Goal: Transaction & Acquisition: Purchase product/service

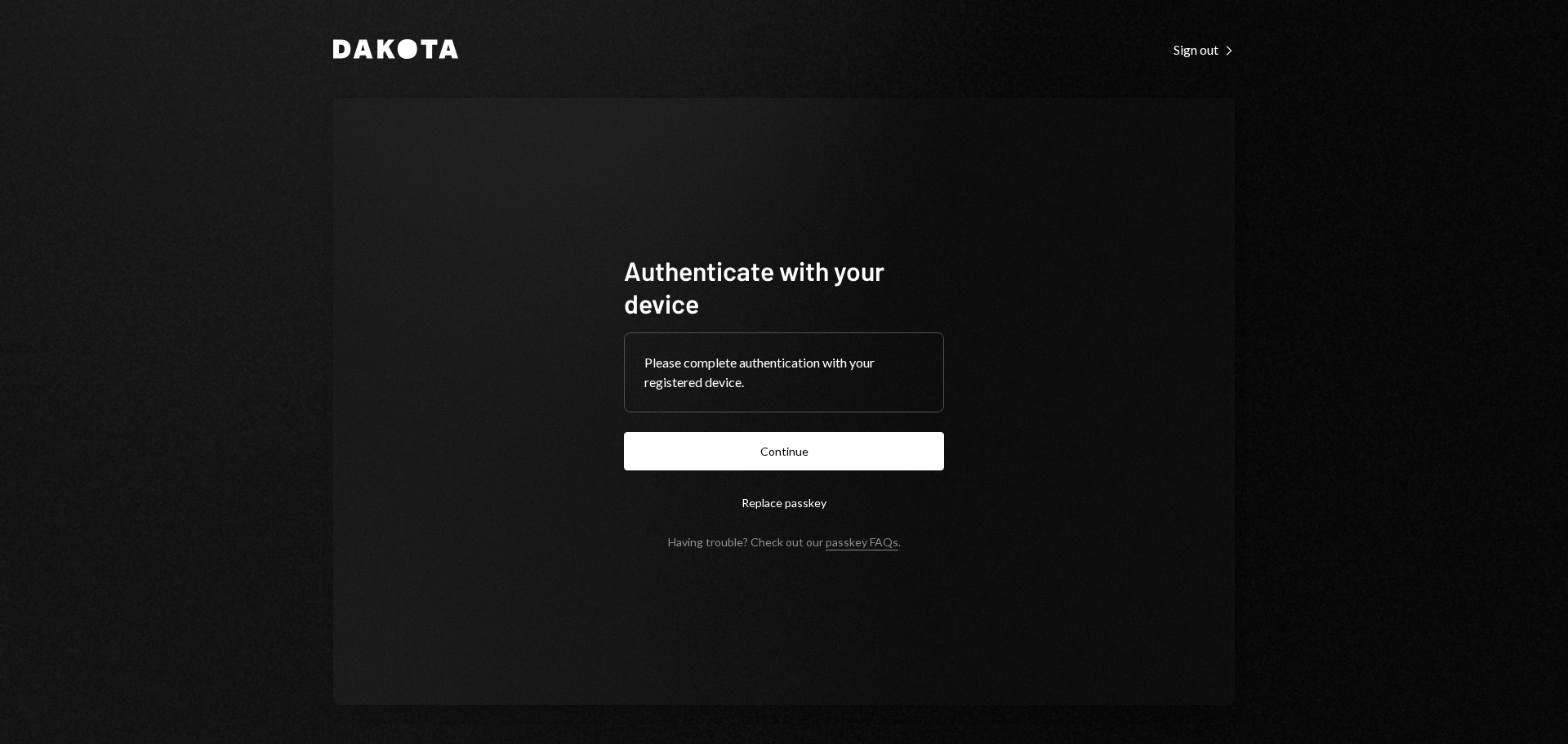
click at [826, 457] on button "Continue" at bounding box center [784, 451] width 320 height 38
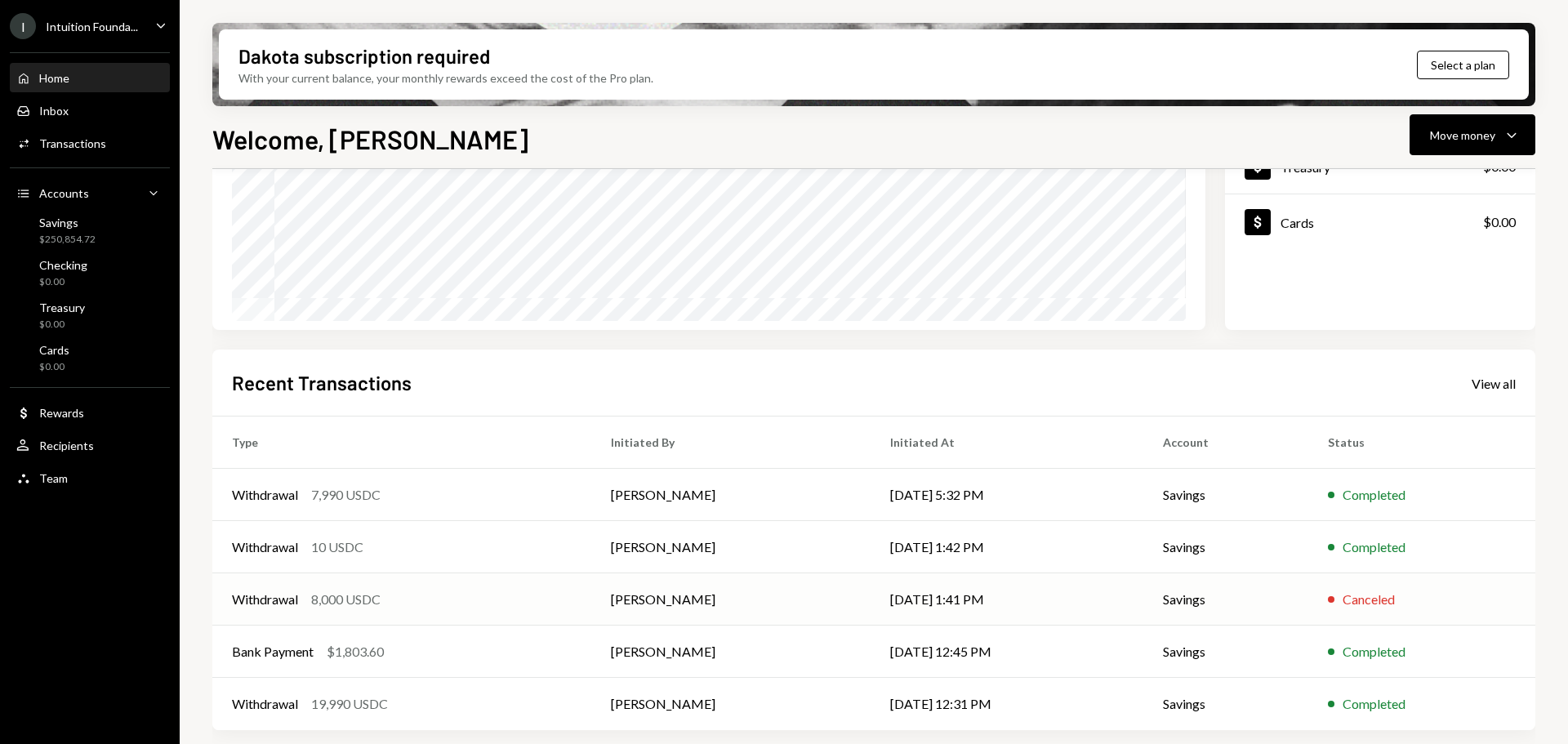
scroll to position [159, 0]
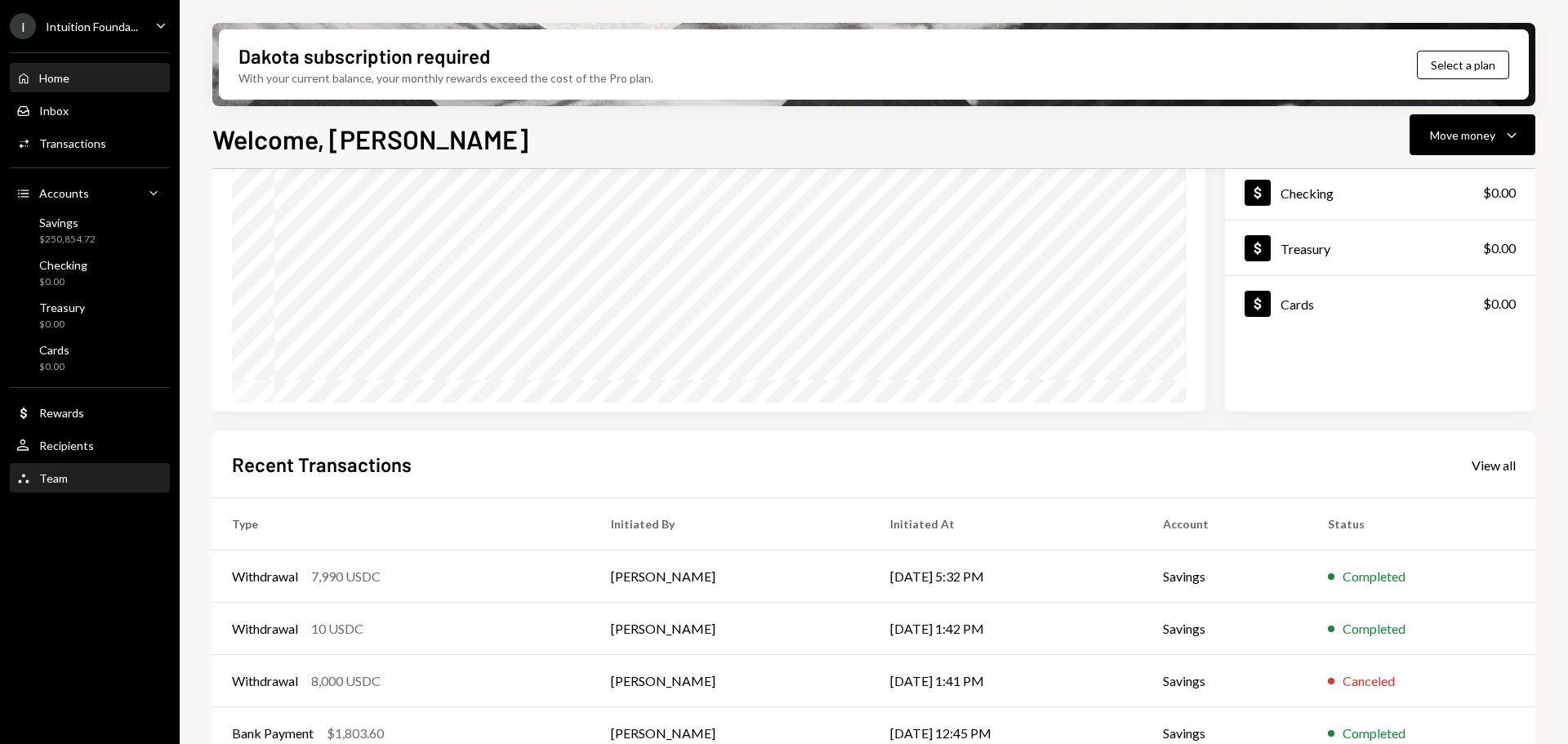
click at [106, 464] on link "Team Team" at bounding box center [90, 478] width 160 height 29
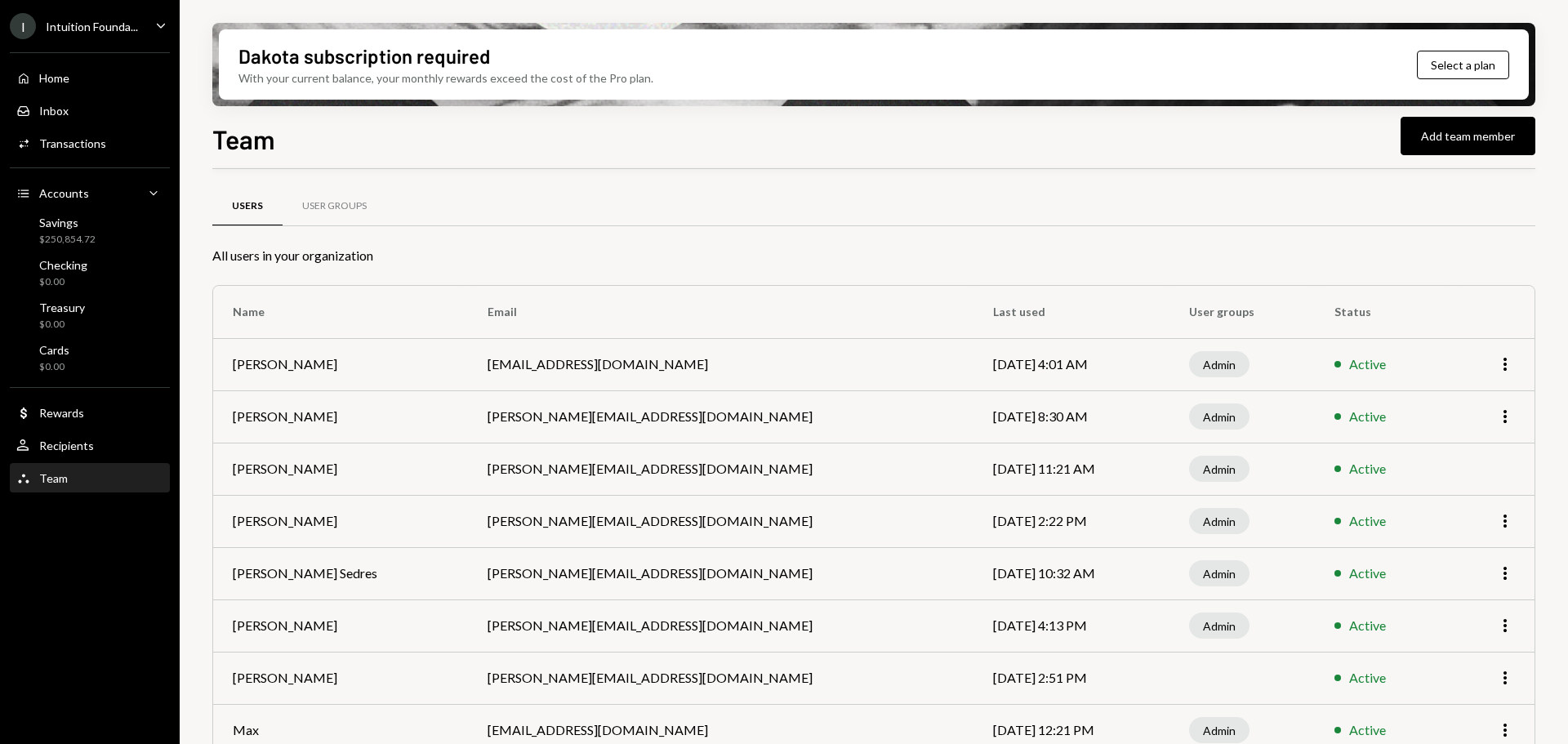
scroll to position [164, 0]
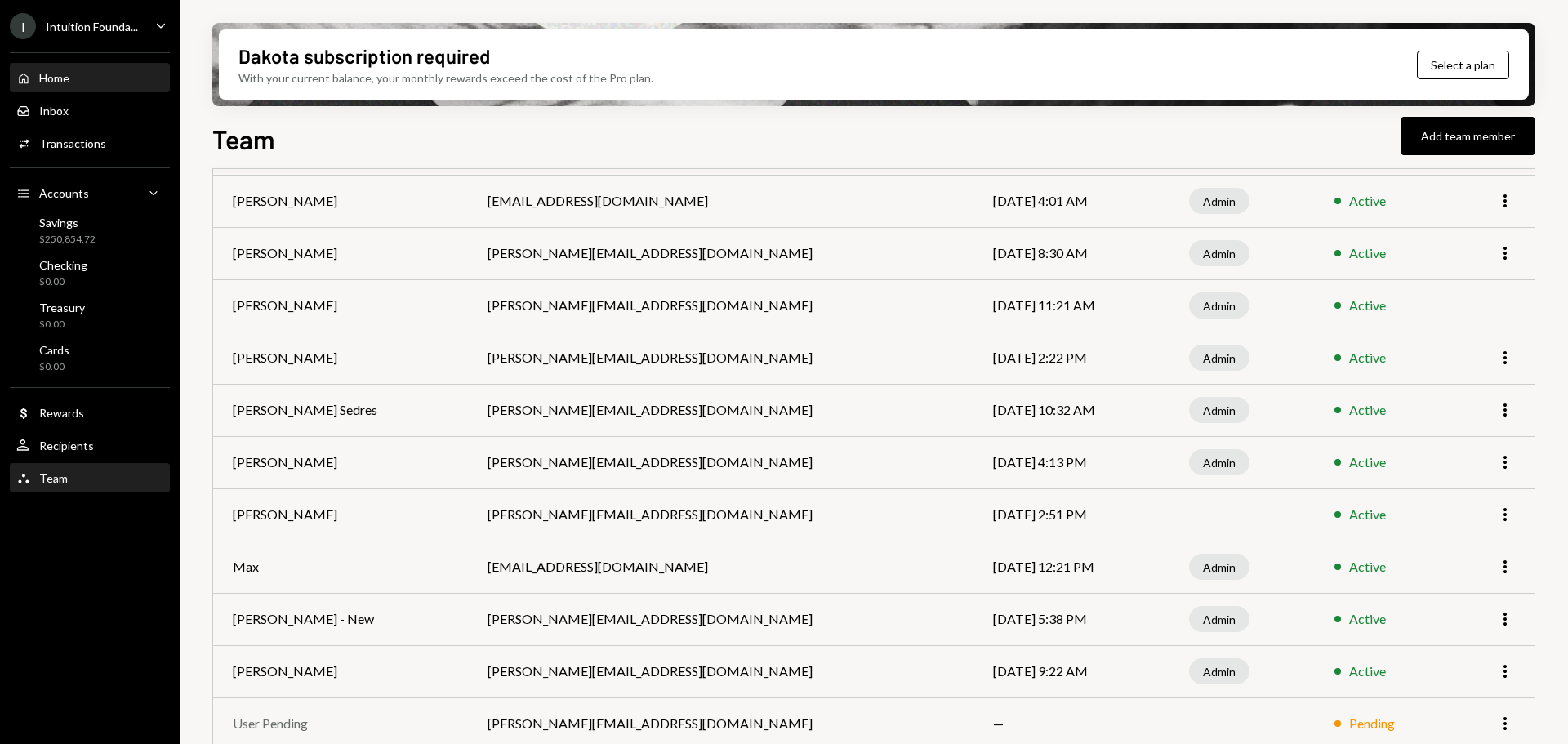
click at [78, 75] on div "Home Home" at bounding box center [90, 78] width 147 height 15
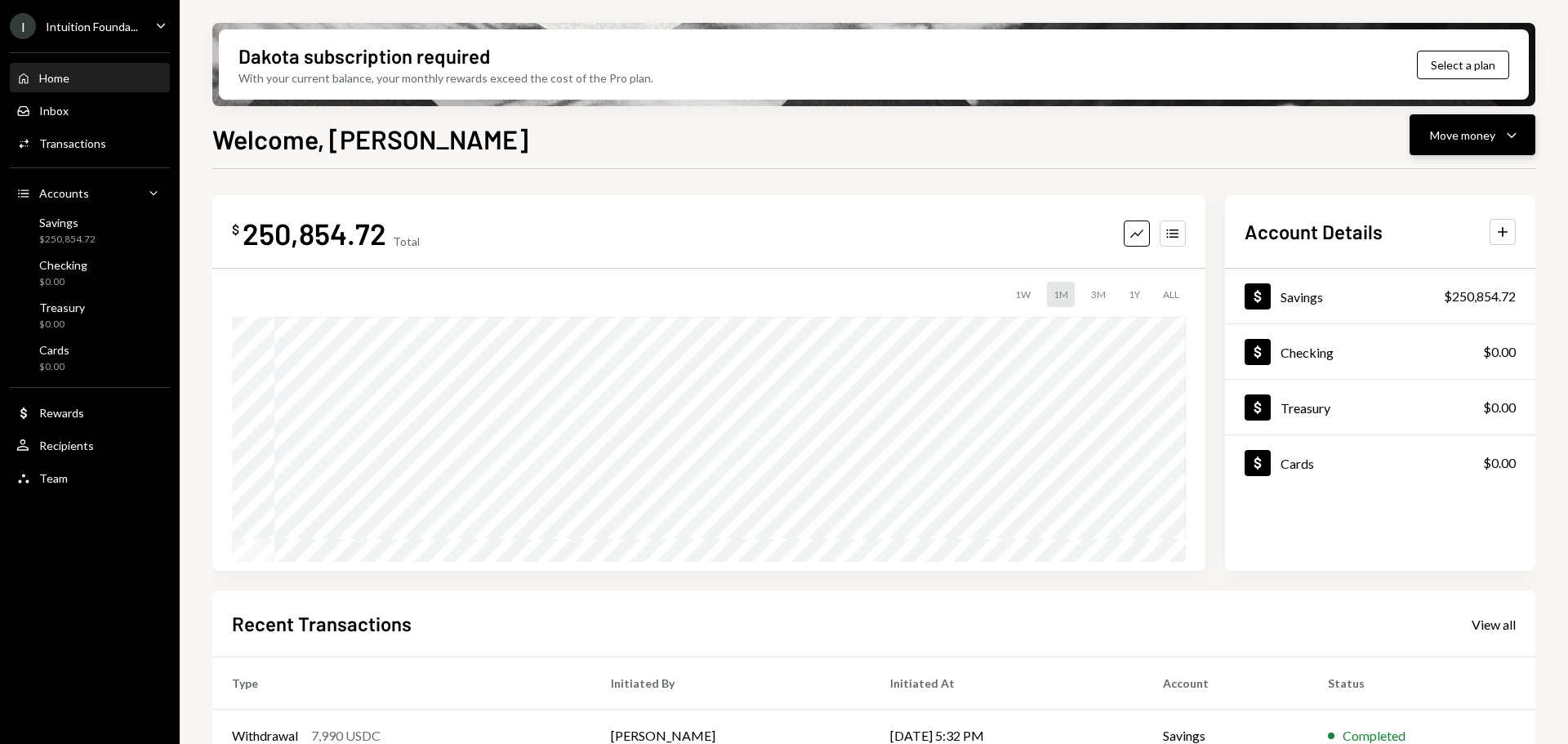
click at [1454, 135] on div "Move money" at bounding box center [1463, 134] width 65 height 17
click at [1434, 193] on div "Withdraw Send" at bounding box center [1447, 184] width 164 height 36
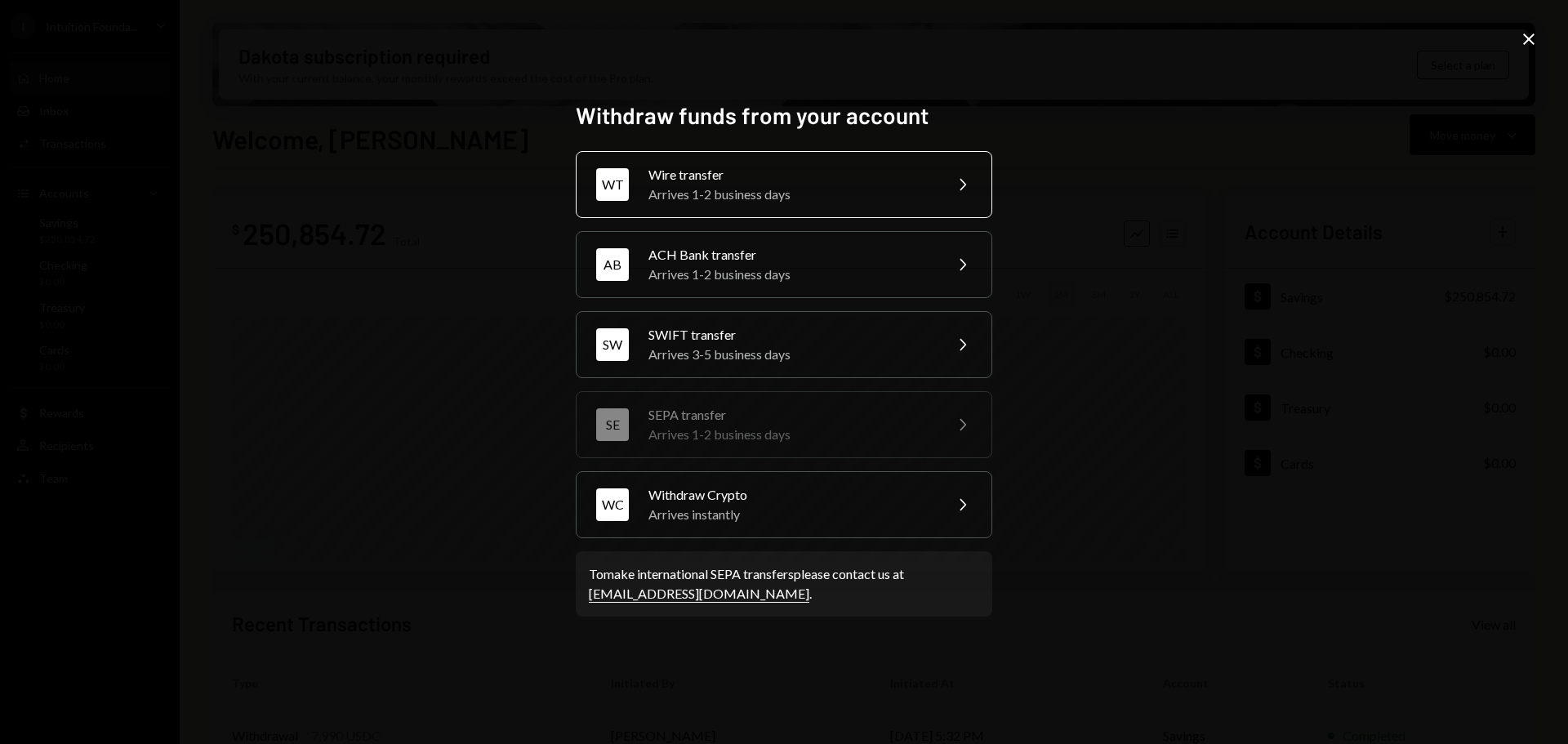
click at [691, 197] on div "Arrives 1-2 business days" at bounding box center [790, 194] width 284 height 20
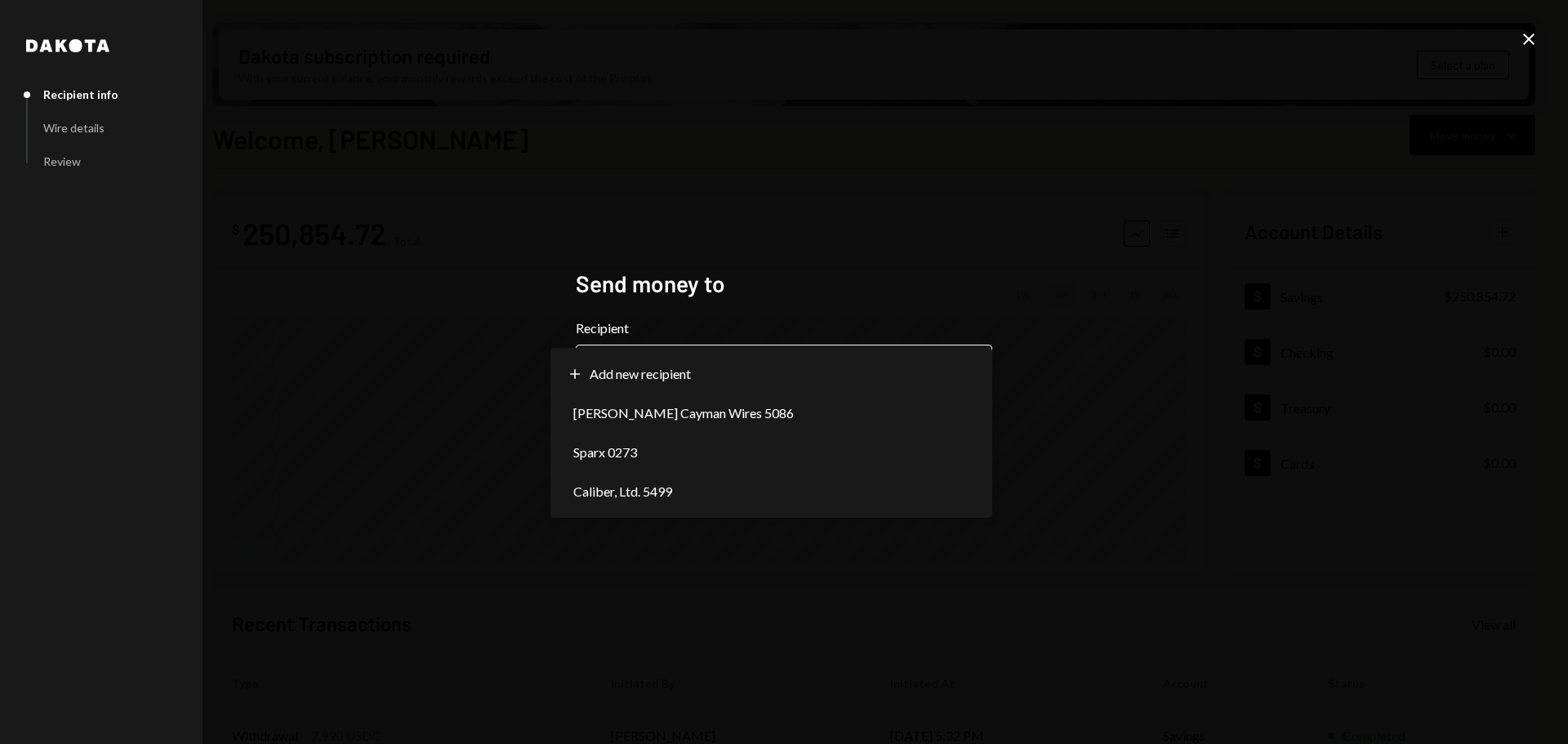
click at [670, 367] on body "I Intuition Founda... Caret Down Home Home Inbox Inbox Activities Transactions …" at bounding box center [784, 372] width 1568 height 744
click at [578, 236] on div "**********" at bounding box center [784, 372] width 1568 height 744
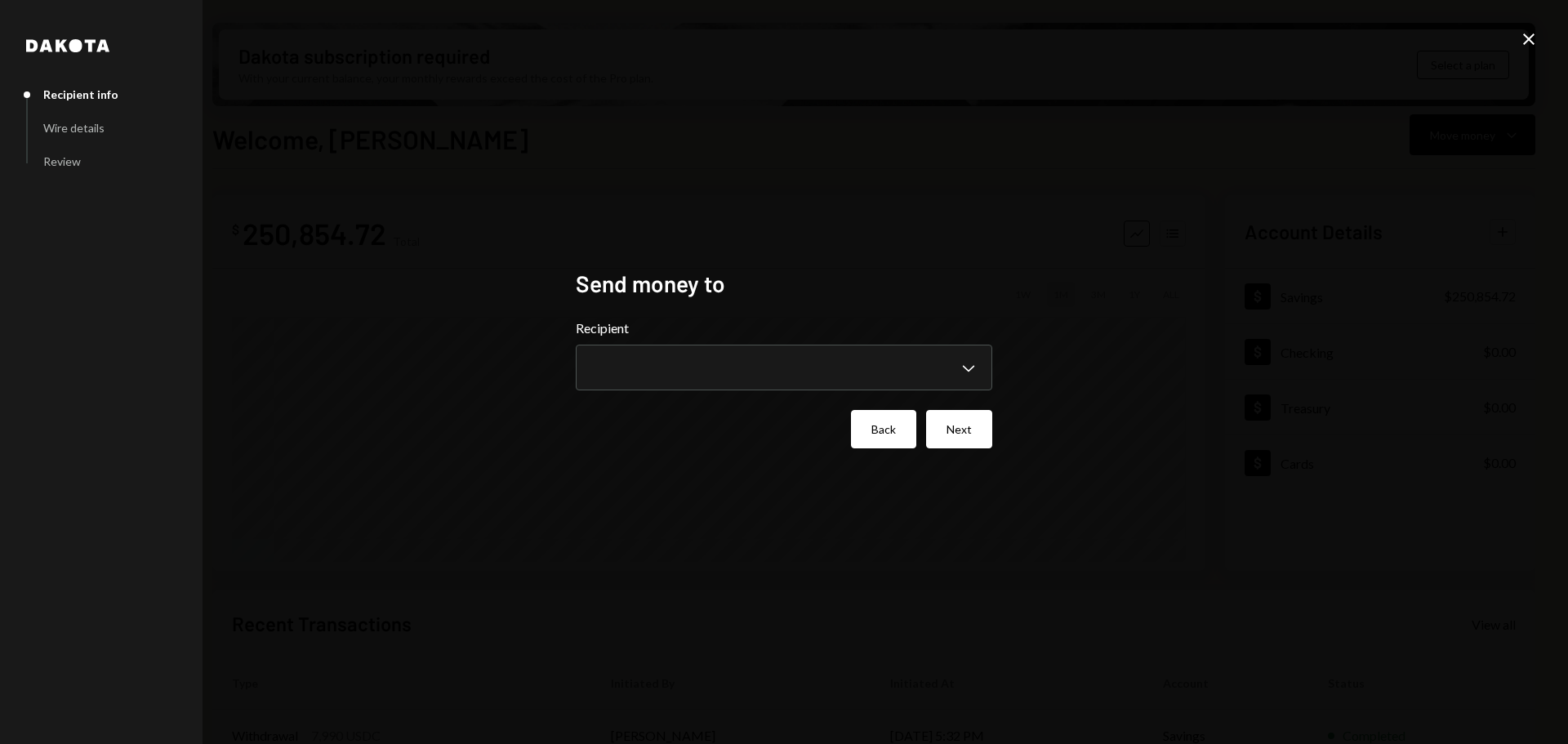
click at [893, 425] on button "Back" at bounding box center [884, 429] width 65 height 38
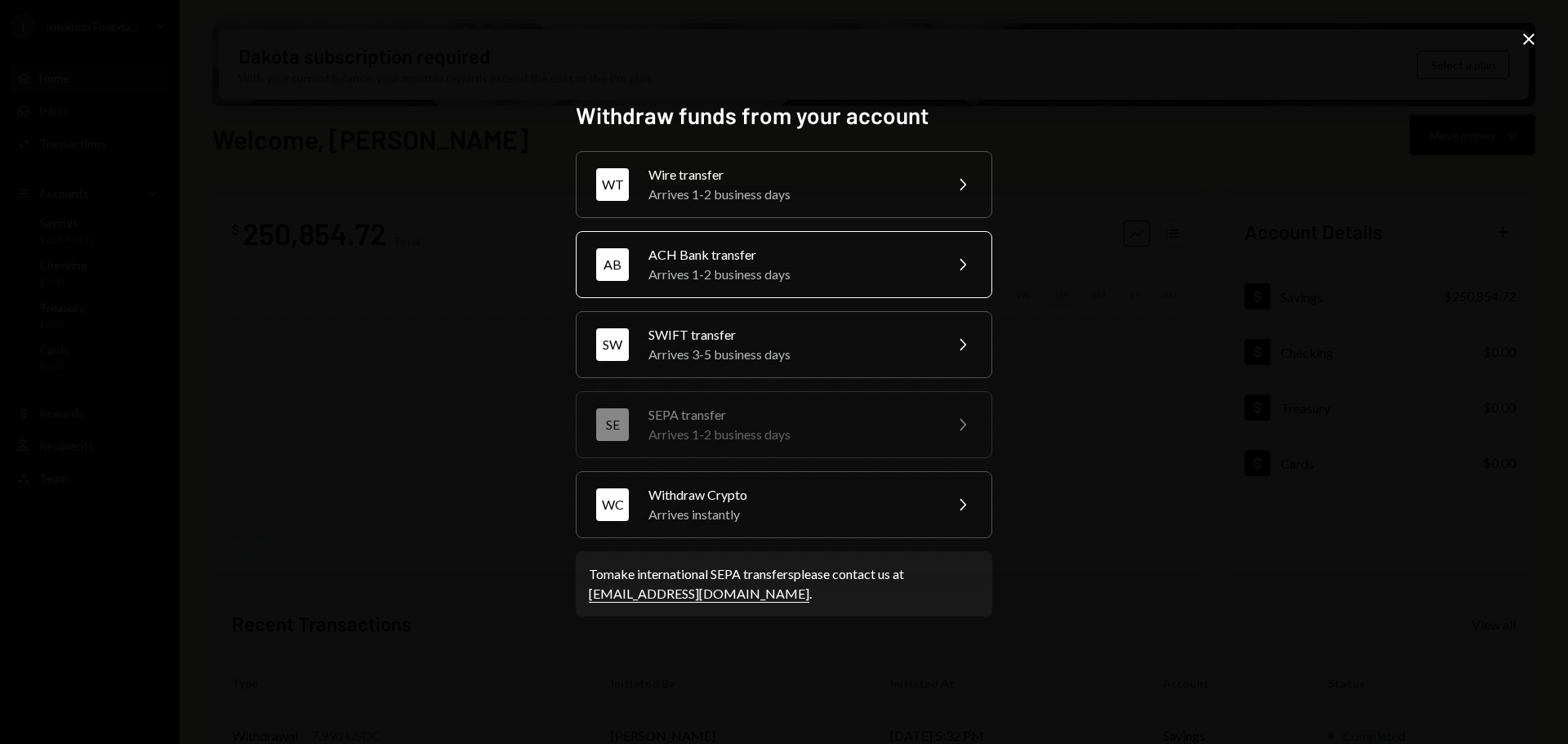
click at [700, 274] on div "Arrives 1-2 business days" at bounding box center [790, 274] width 284 height 20
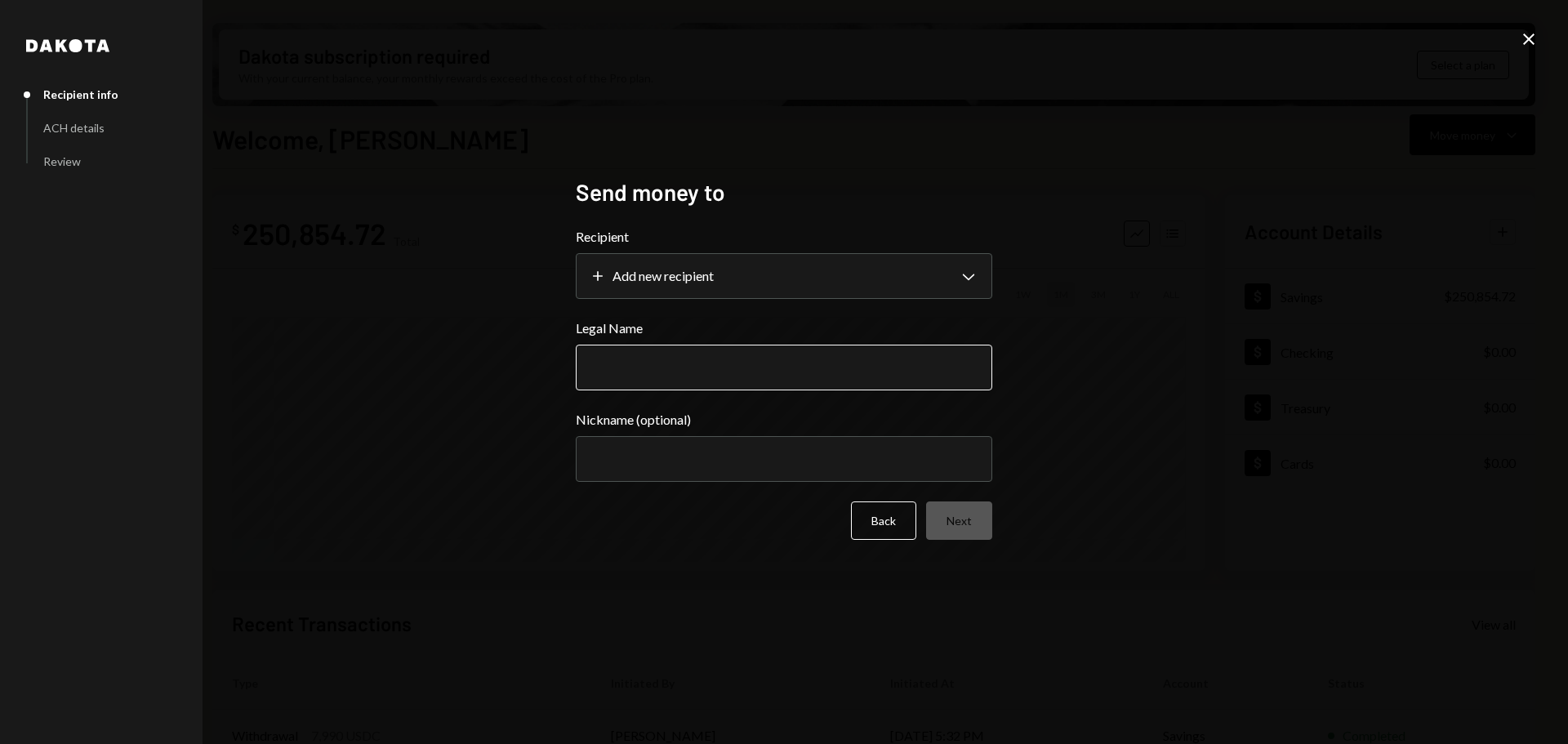
click at [737, 367] on input "Legal Name" at bounding box center [784, 367] width 416 height 45
click at [1092, 388] on div "**********" at bounding box center [784, 372] width 1568 height 744
click at [930, 435] on div "Nickname (optional)" at bounding box center [784, 445] width 416 height 72
click at [908, 510] on button "Back" at bounding box center [884, 521] width 65 height 38
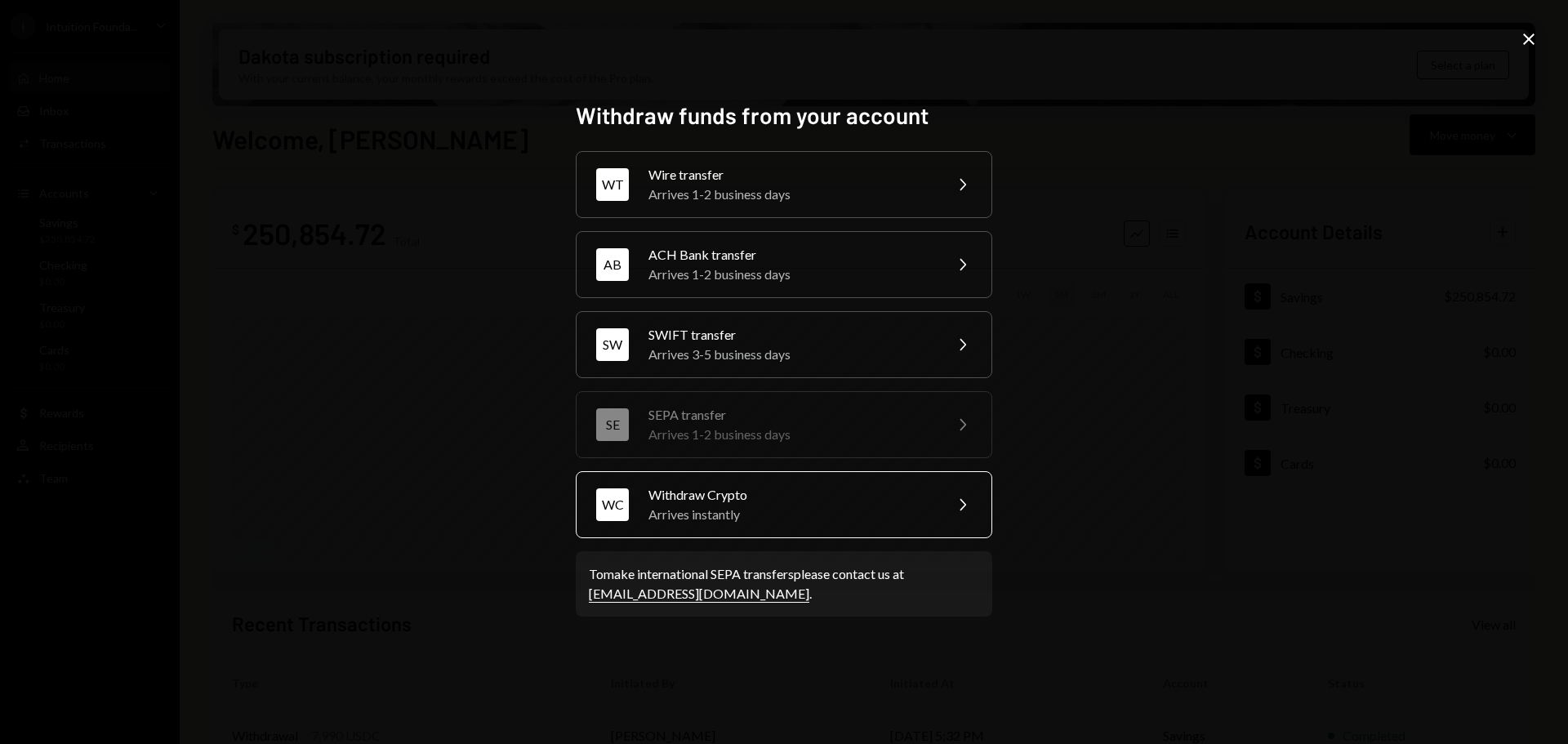
click at [752, 489] on div "Withdraw Crypto" at bounding box center [790, 495] width 284 height 20
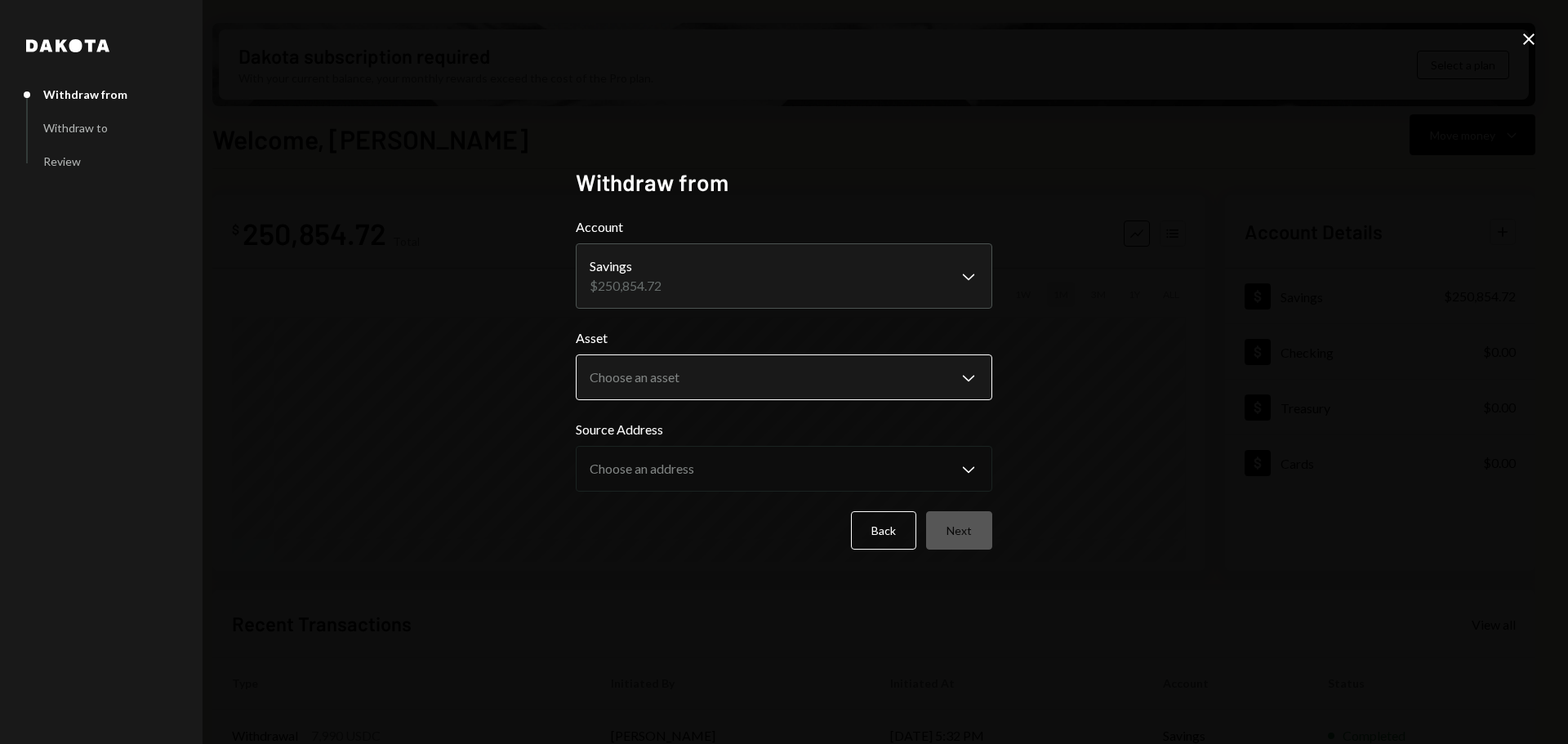
click at [759, 359] on body "I Intuition Founda... Caret Down Home Home Inbox Inbox Activities Transactions …" at bounding box center [784, 372] width 1568 height 744
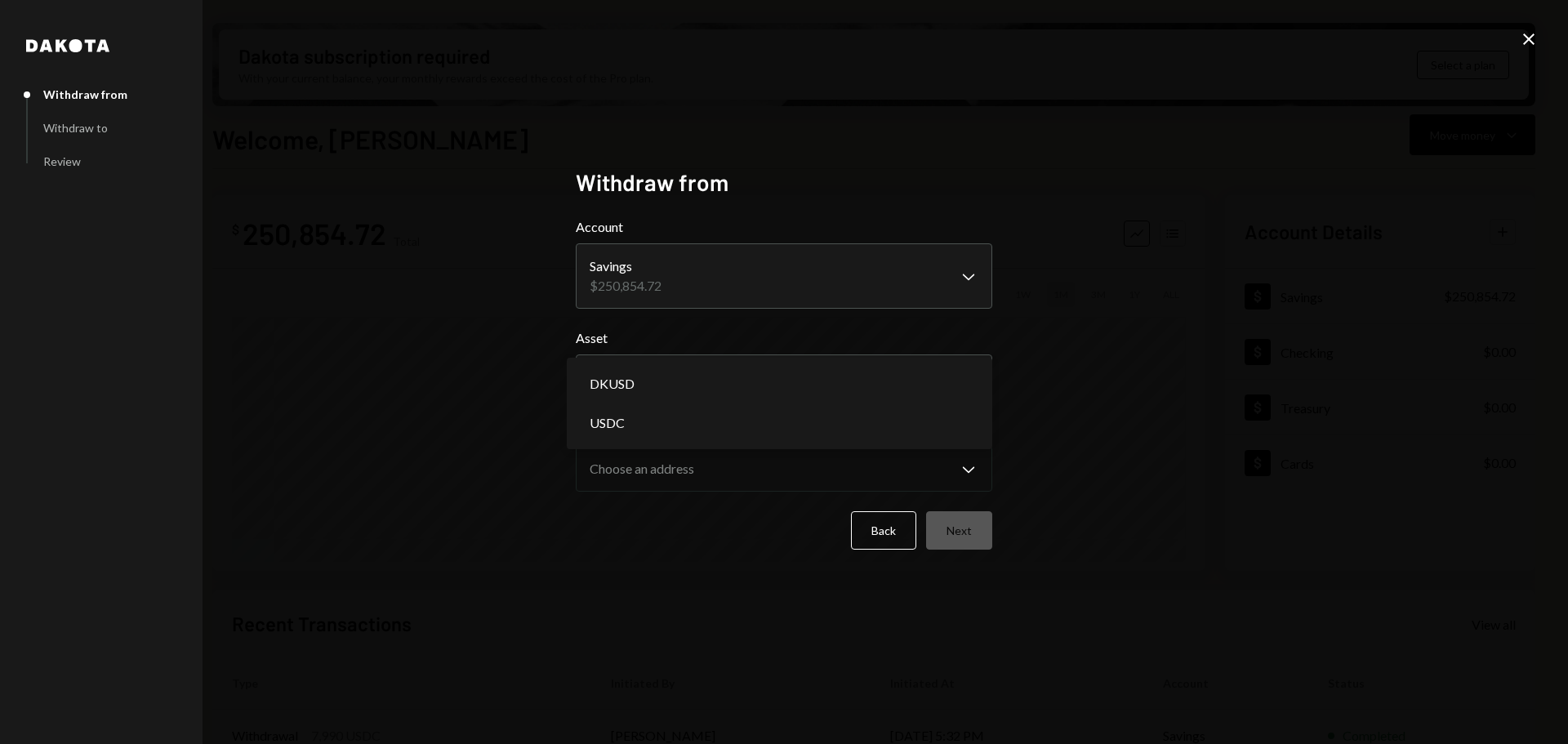
select select "****"
drag, startPoint x: 715, startPoint y: 418, endPoint x: 723, endPoint y: 417, distance: 8.1
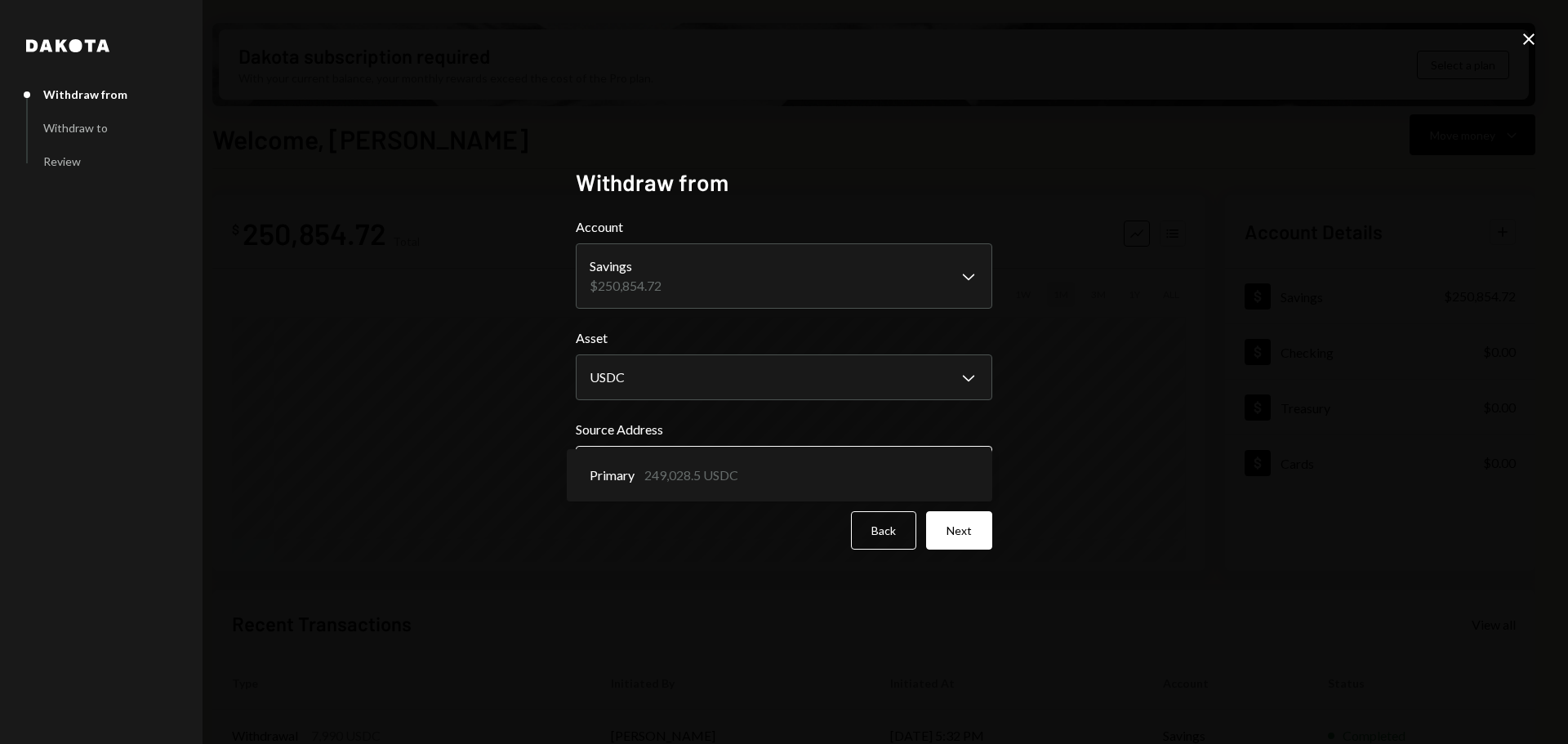
click at [923, 471] on body "I Intuition Founda... Caret Down Home Home Inbox Inbox Activities Transactions …" at bounding box center [784, 372] width 1568 height 744
click at [1121, 412] on div "**********" at bounding box center [784, 372] width 1568 height 744
click at [918, 448] on button "Primary Chevron Down" at bounding box center [784, 469] width 416 height 45
click at [959, 534] on button "Next" at bounding box center [958, 531] width 66 height 38
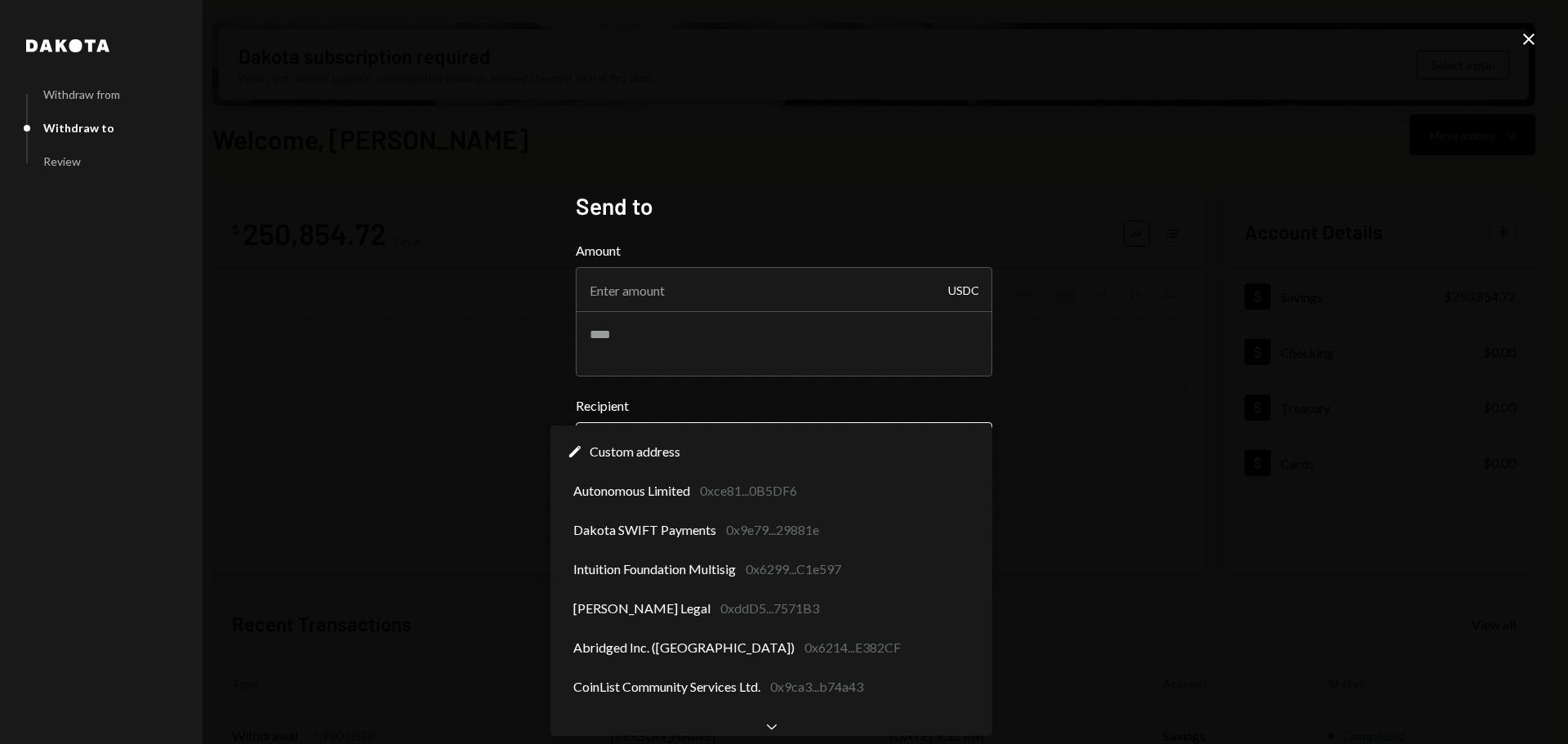
click at [896, 432] on body "I Intuition Founda... Caret Down Home Home Inbox Inbox Activities Transactions …" at bounding box center [784, 372] width 1568 height 744
select select "**********"
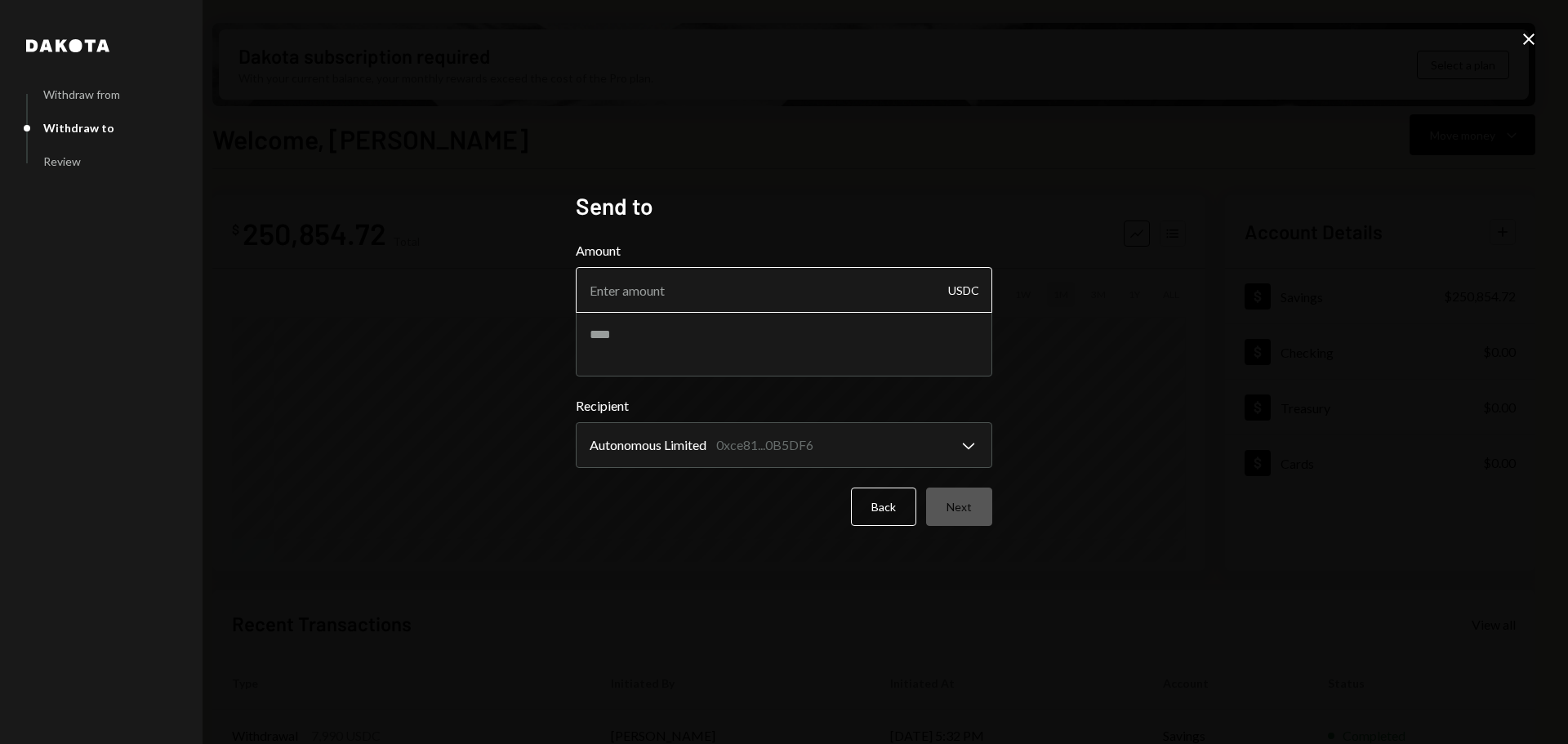
click at [811, 289] on input "Amount" at bounding box center [784, 290] width 416 height 45
click at [873, 481] on form "**********" at bounding box center [784, 383] width 416 height 285
click at [886, 499] on button "Back" at bounding box center [884, 507] width 65 height 38
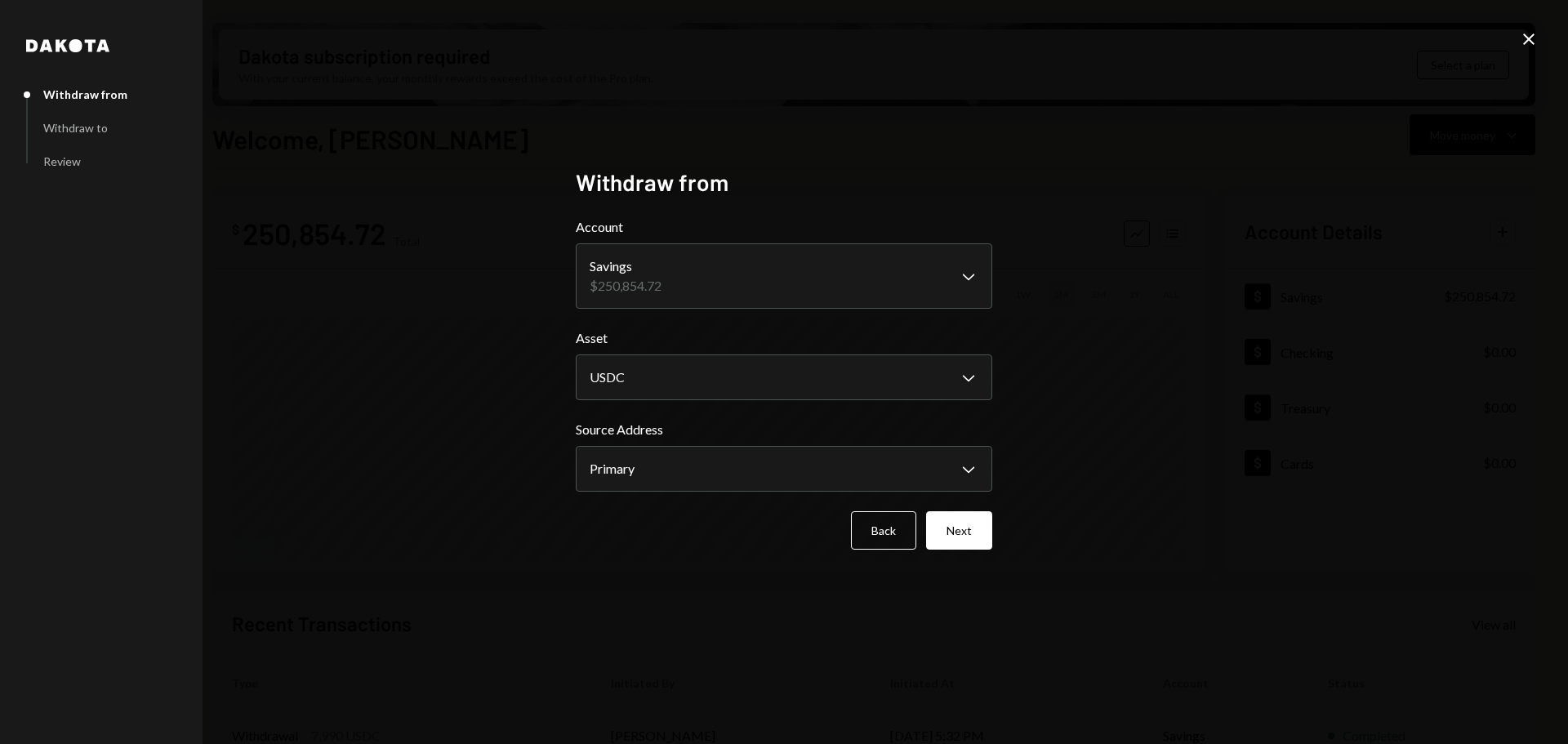
click at [884, 509] on form "**********" at bounding box center [784, 383] width 416 height 332
click at [884, 521] on button "Back" at bounding box center [884, 531] width 65 height 38
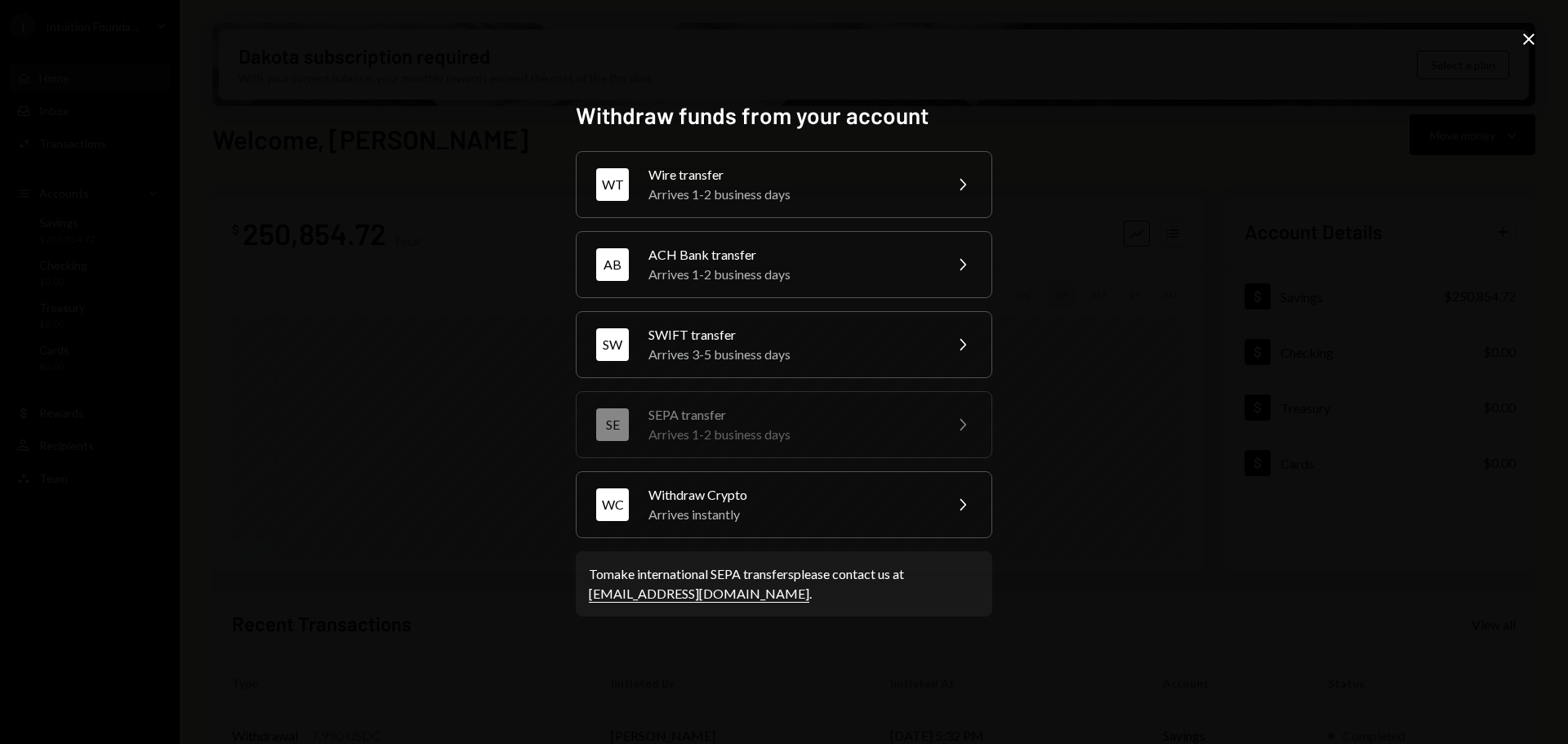
click at [1526, 41] on icon at bounding box center [1528, 39] width 12 height 12
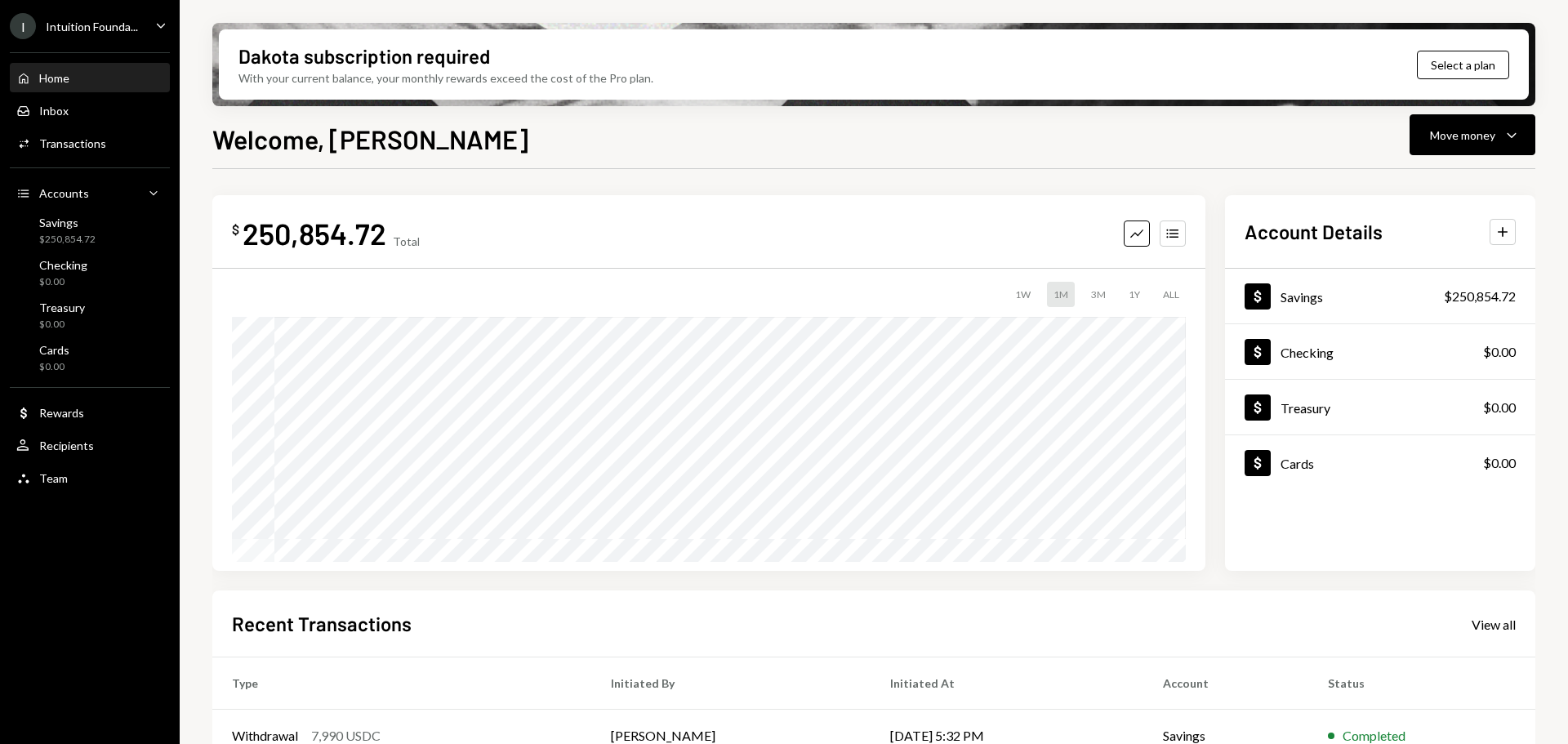
click at [94, 32] on div "Intuition Founda..." at bounding box center [92, 26] width 93 height 14
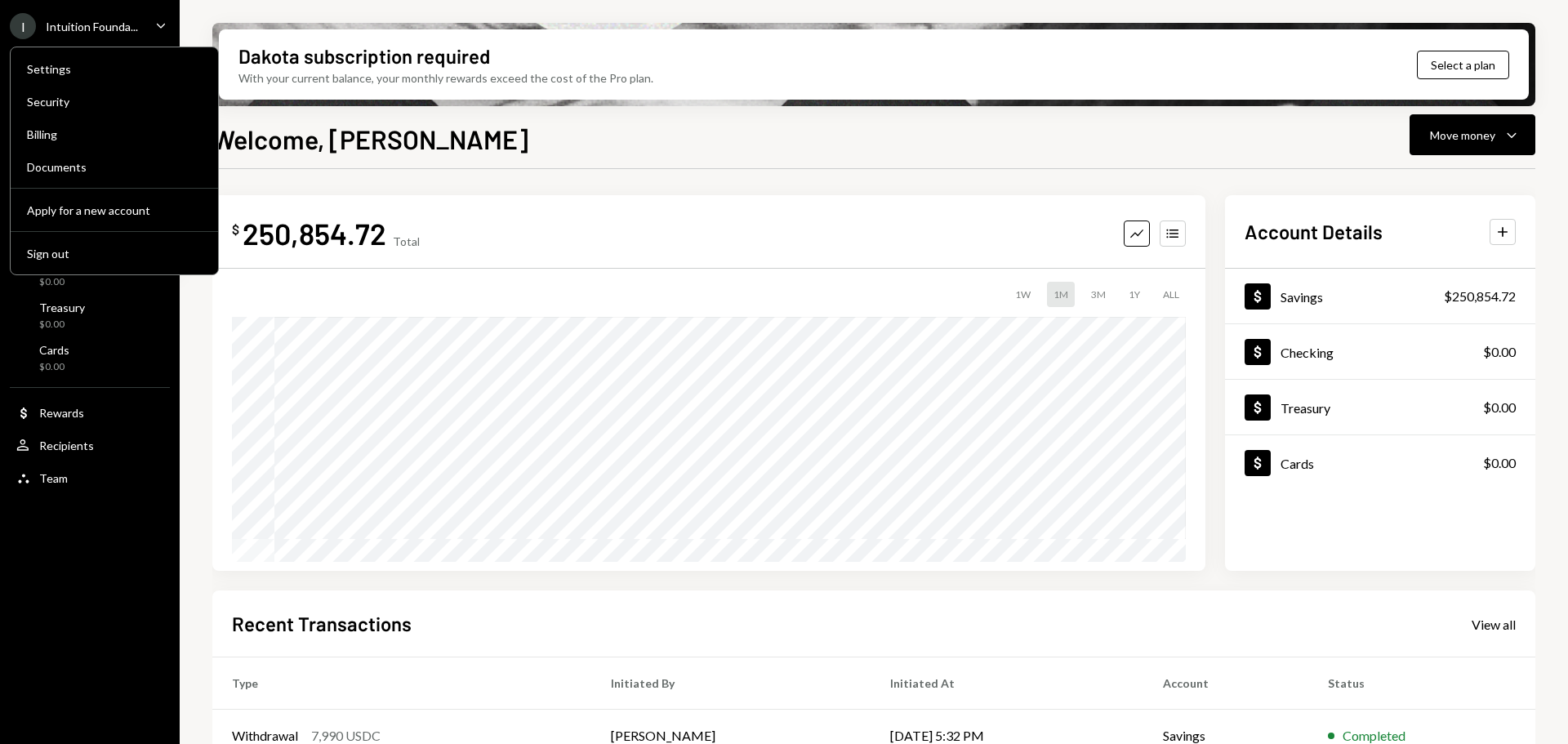
click at [123, 31] on div "Intuition Founda..." at bounding box center [92, 26] width 93 height 14
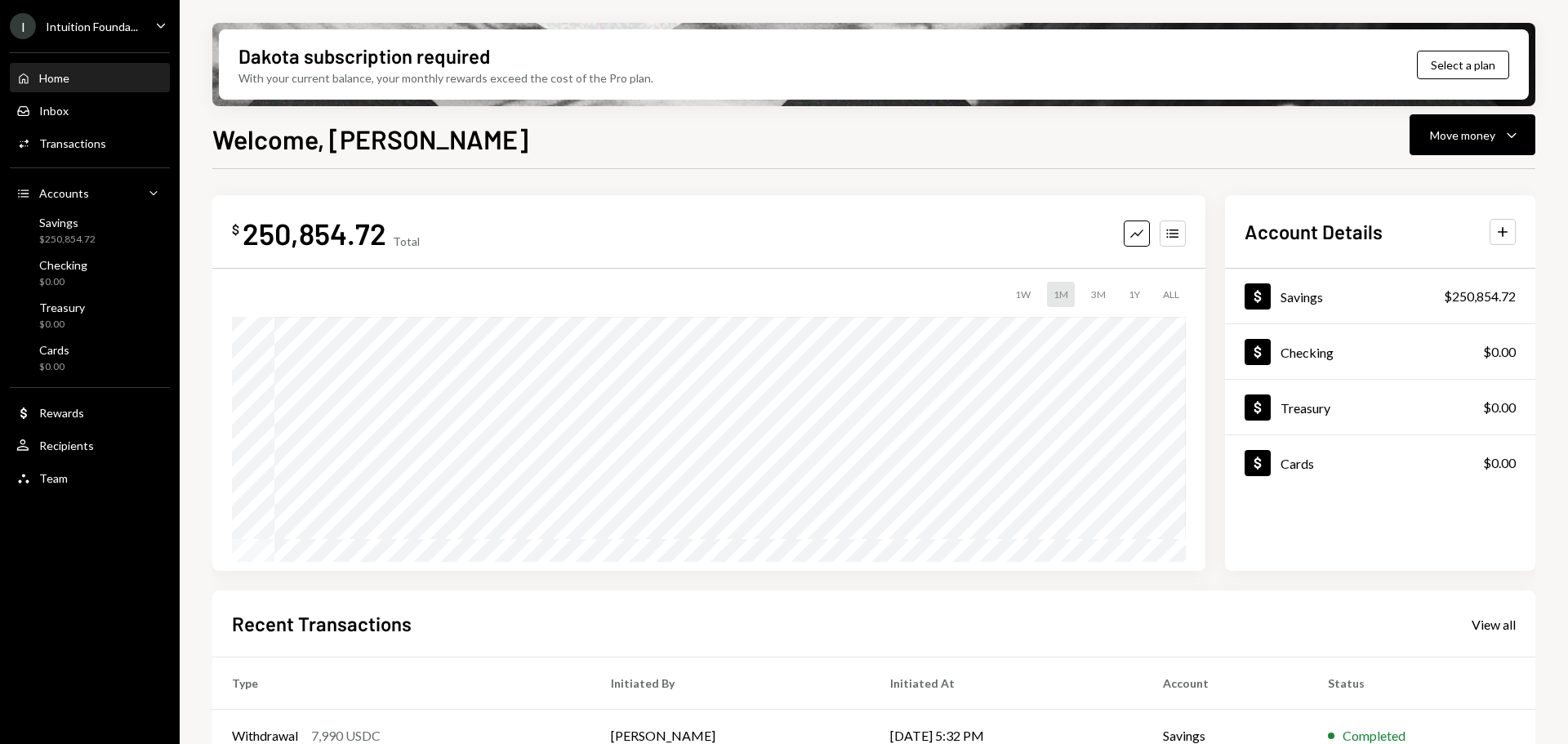
drag, startPoint x: 1501, startPoint y: 159, endPoint x: 1494, endPoint y: 154, distance: 8.6
click at [1500, 157] on div "Welcome, [PERSON_NAME] Move money Caret Down $ 250,854.72 Total Graph Accounts …" at bounding box center [874, 480] width 1323 height 721
click at [1468, 134] on div "Move money" at bounding box center [1463, 134] width 65 height 17
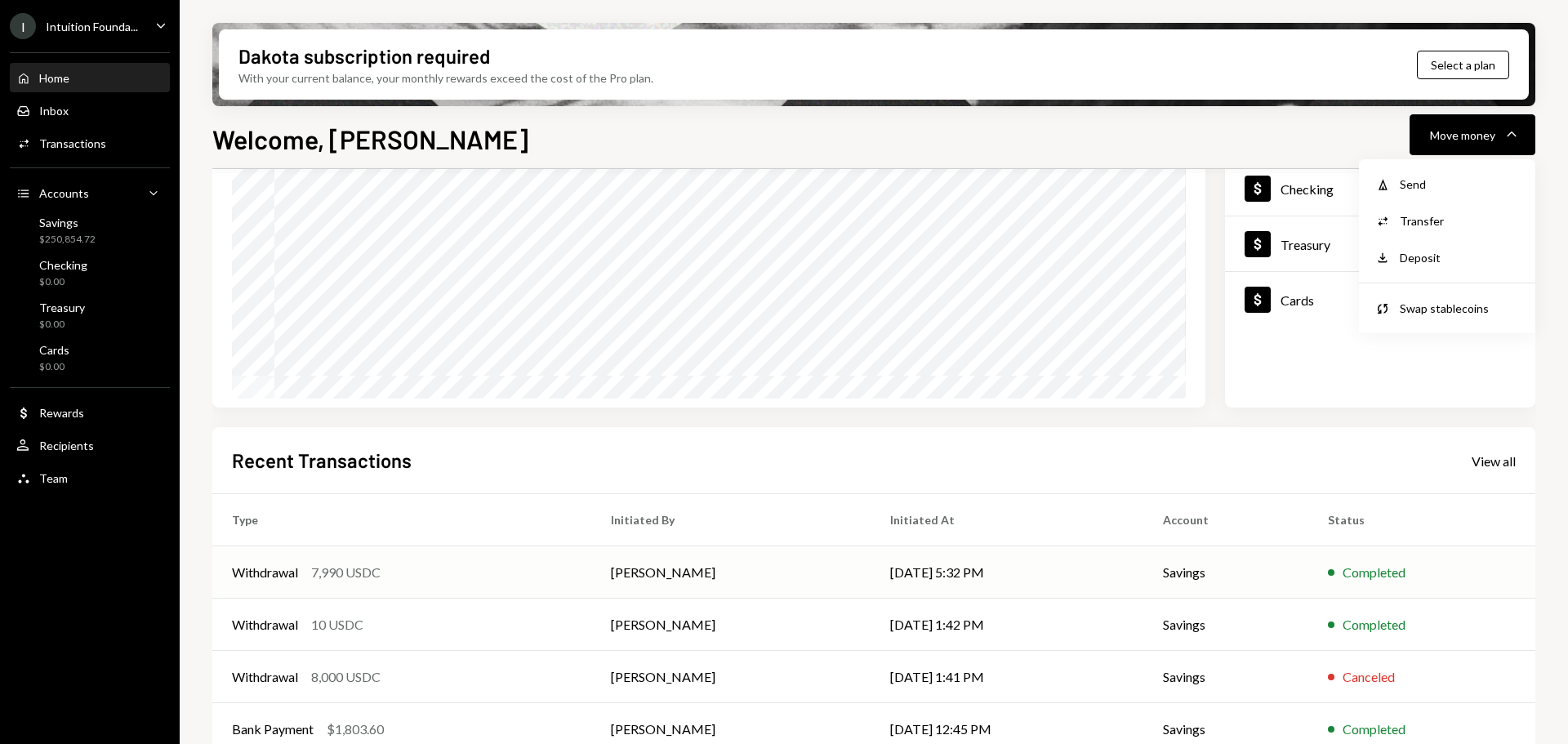
scroll to position [241, 0]
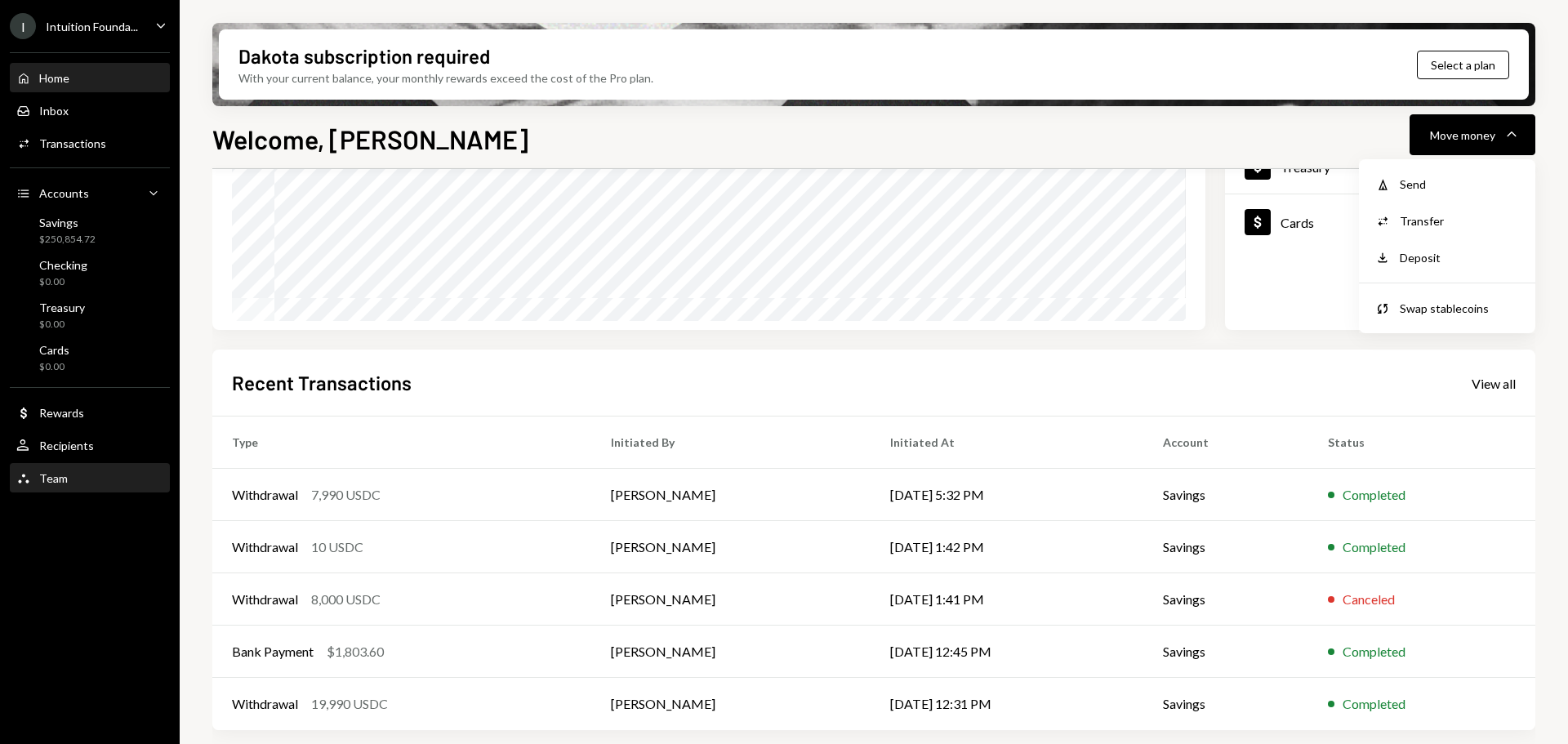
click at [85, 472] on div "Team Team" at bounding box center [90, 479] width 147 height 15
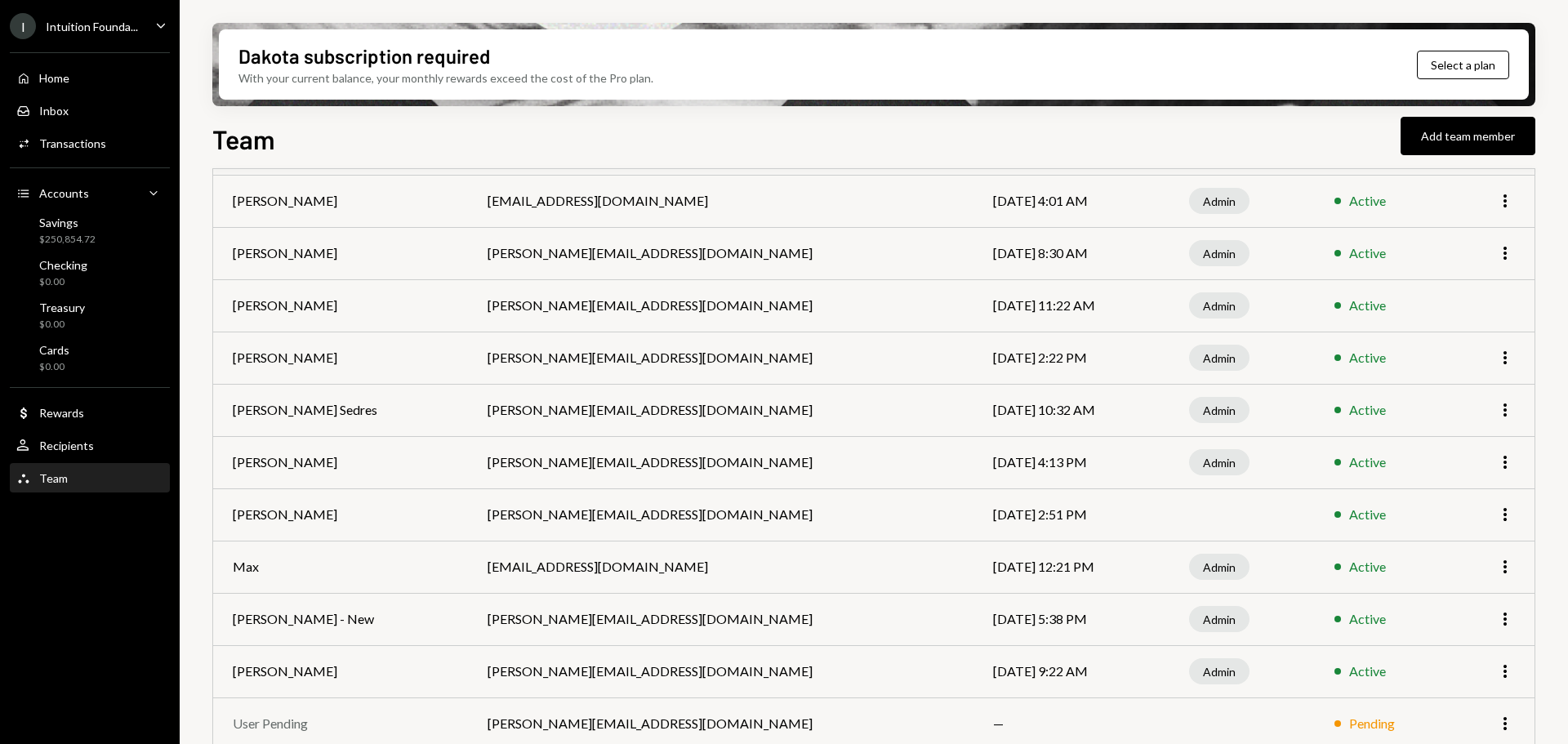
scroll to position [184, 0]
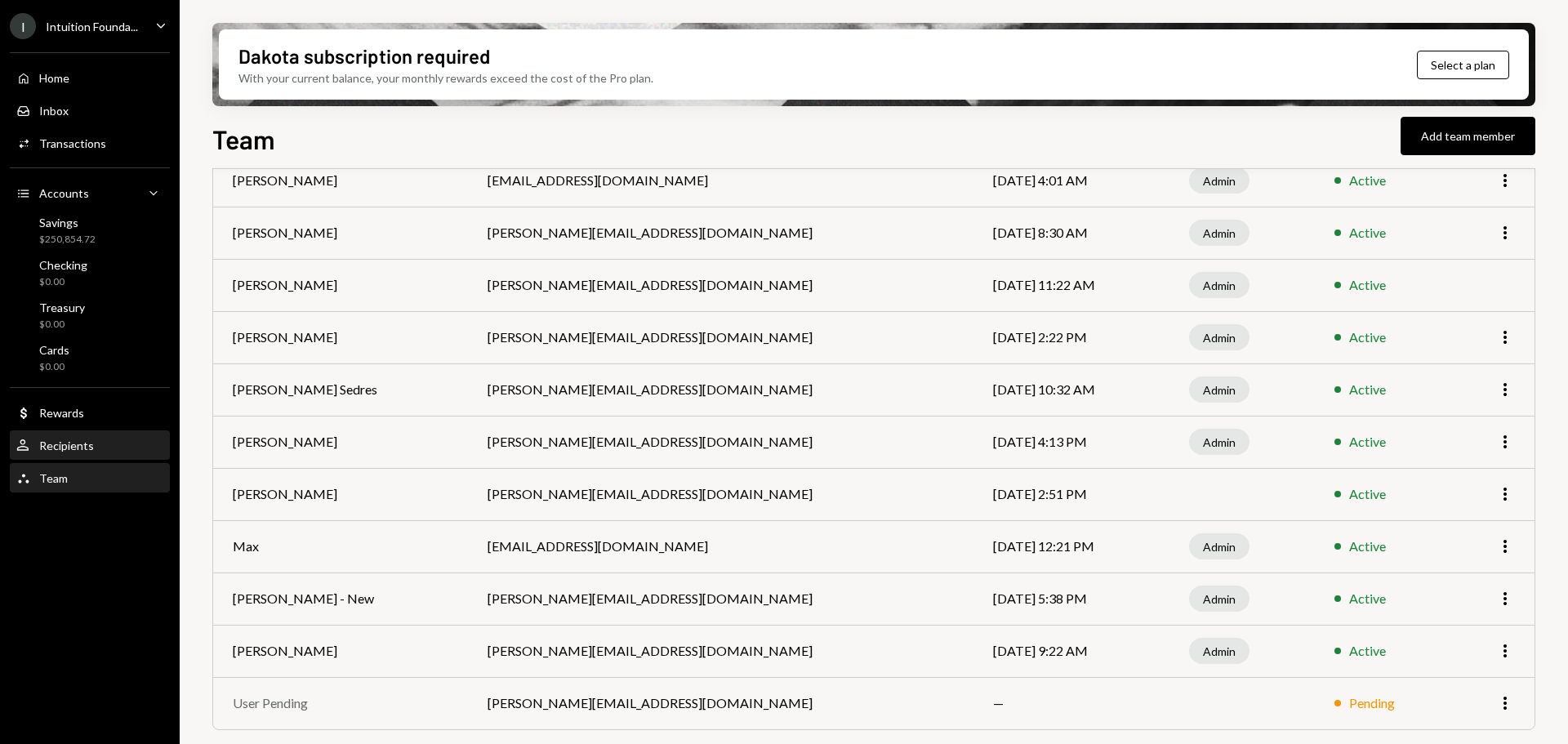
click at [74, 451] on div "Recipients" at bounding box center [66, 445] width 55 height 14
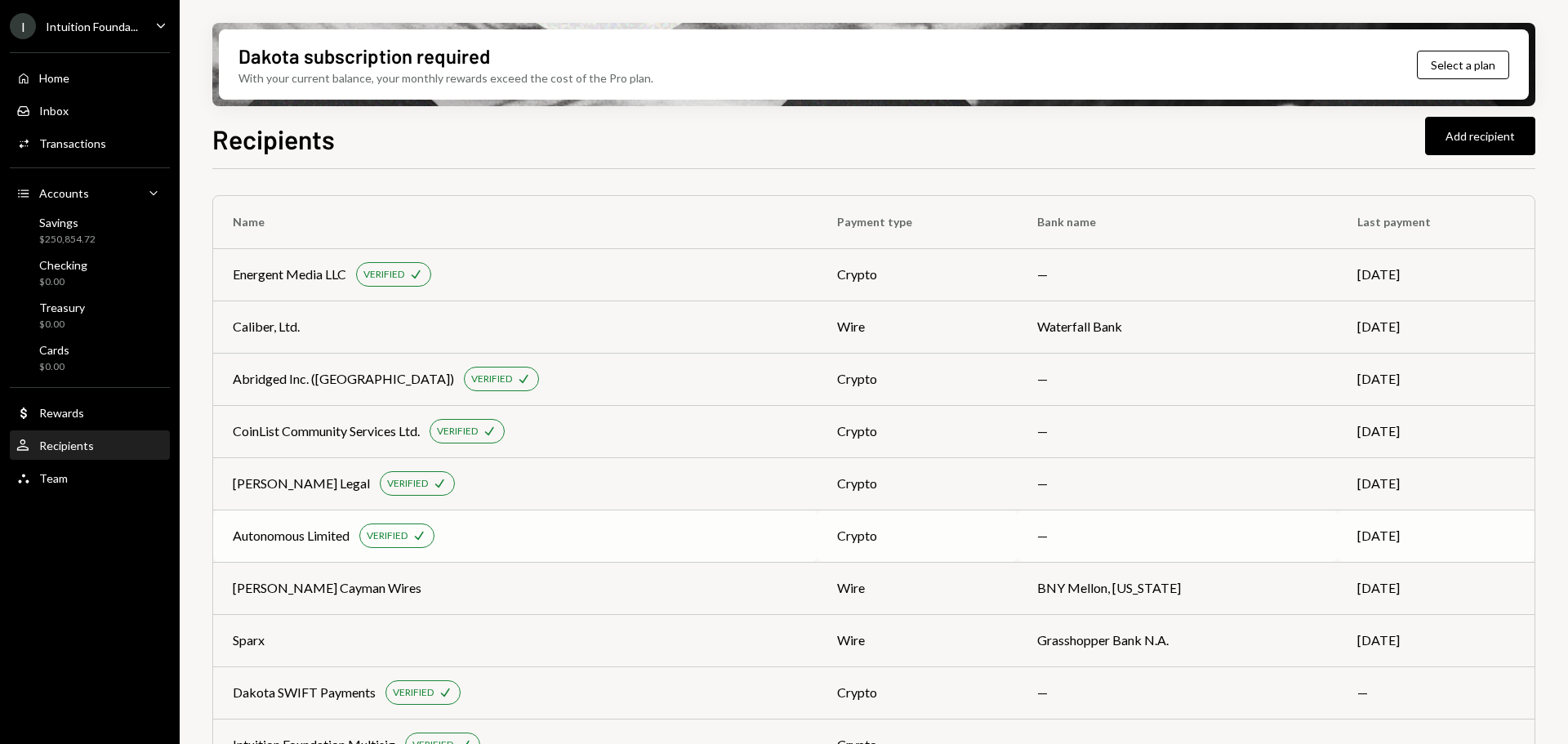
click at [570, 526] on div "Autonomous Limited VERIFIED Check" at bounding box center [515, 535] width 565 height 25
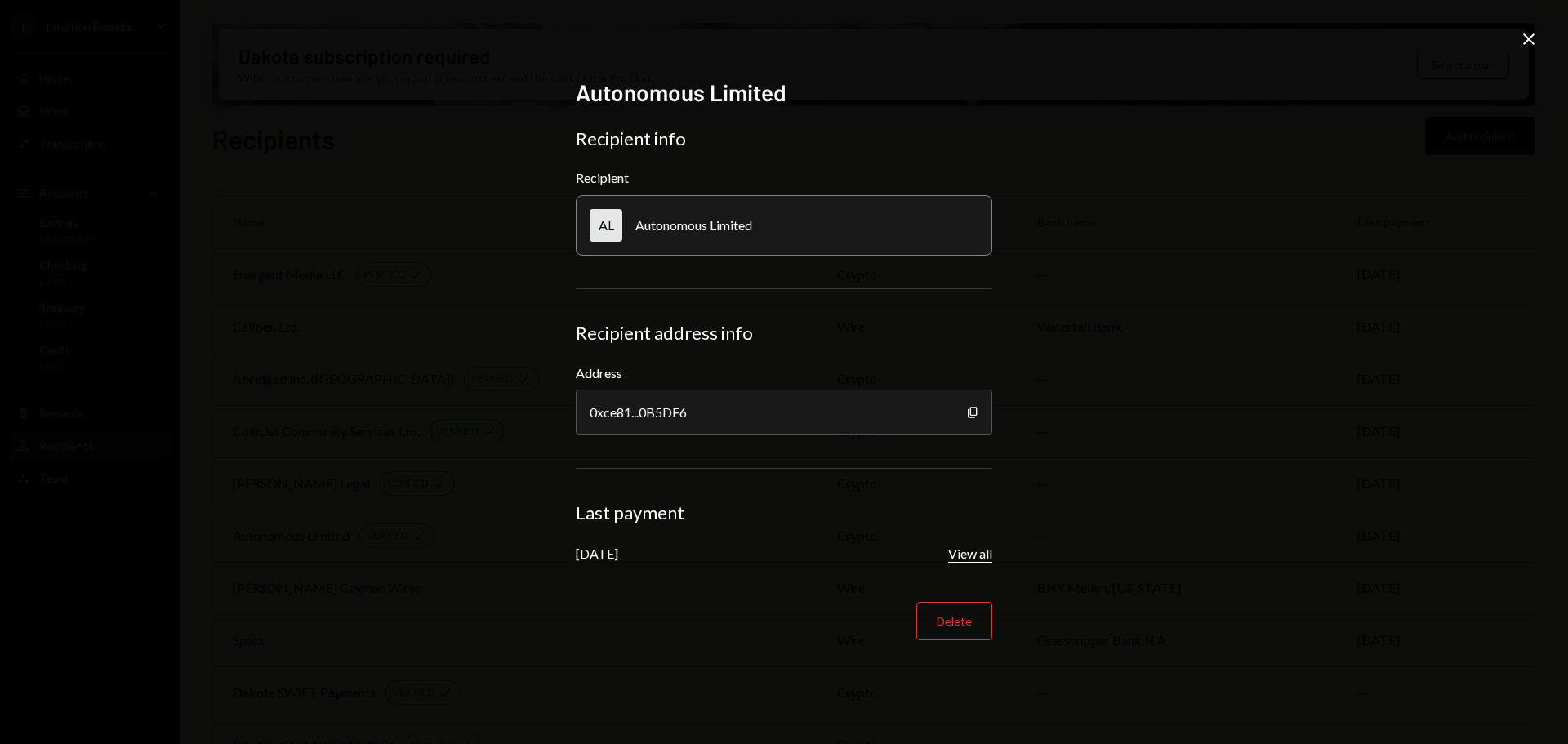
click at [973, 549] on button "View all" at bounding box center [970, 553] width 45 height 17
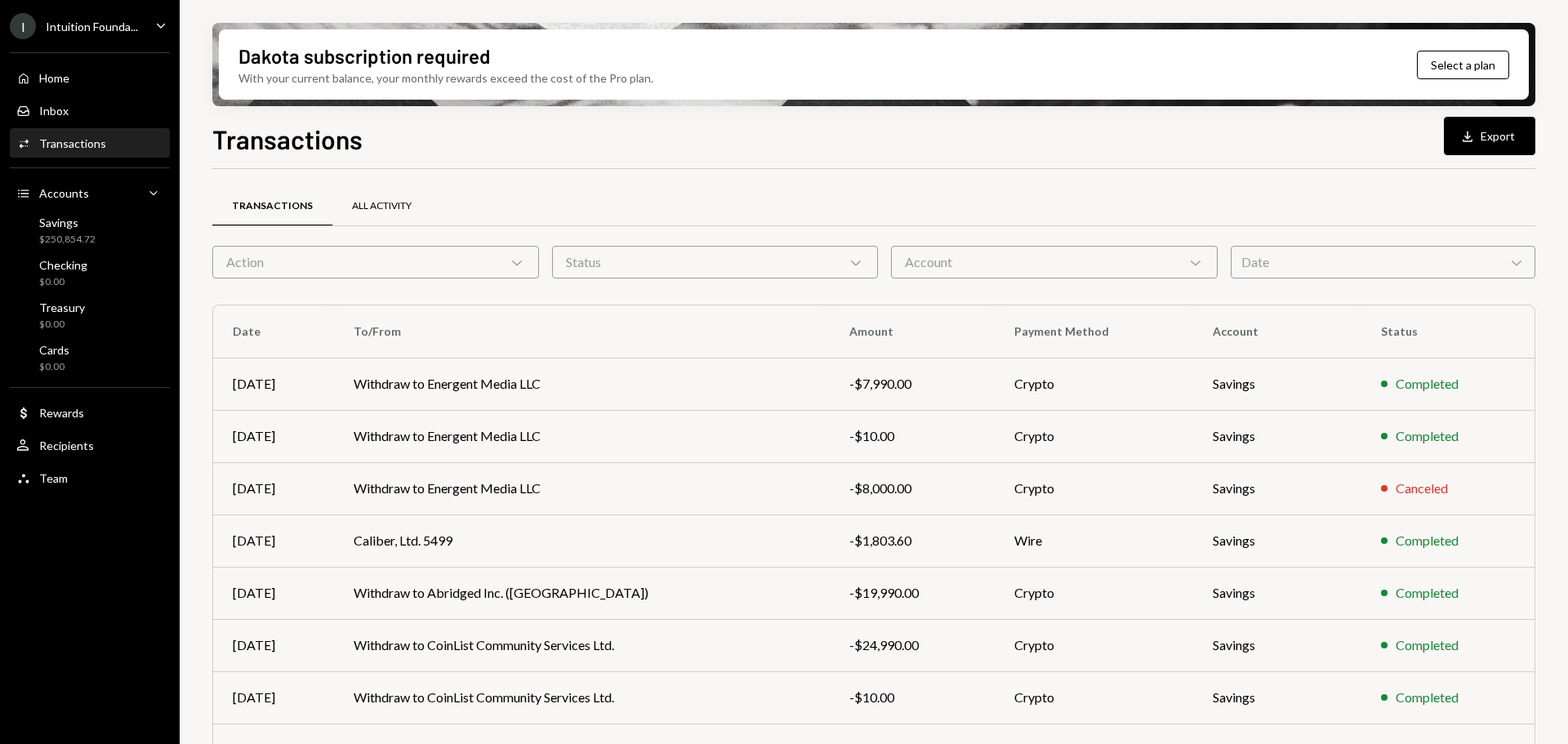
click at [380, 206] on div "All Activity" at bounding box center [382, 205] width 60 height 14
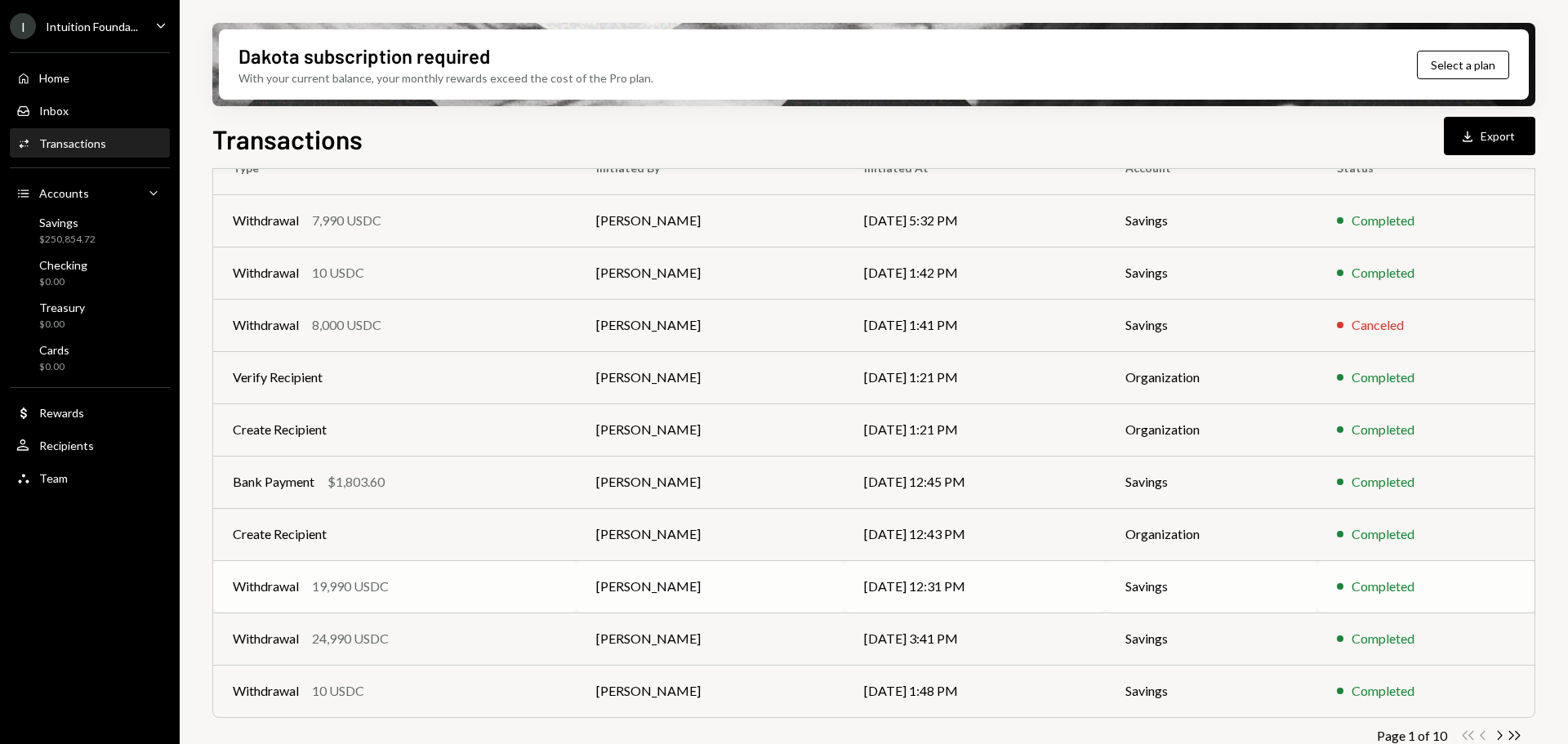
scroll to position [186, 0]
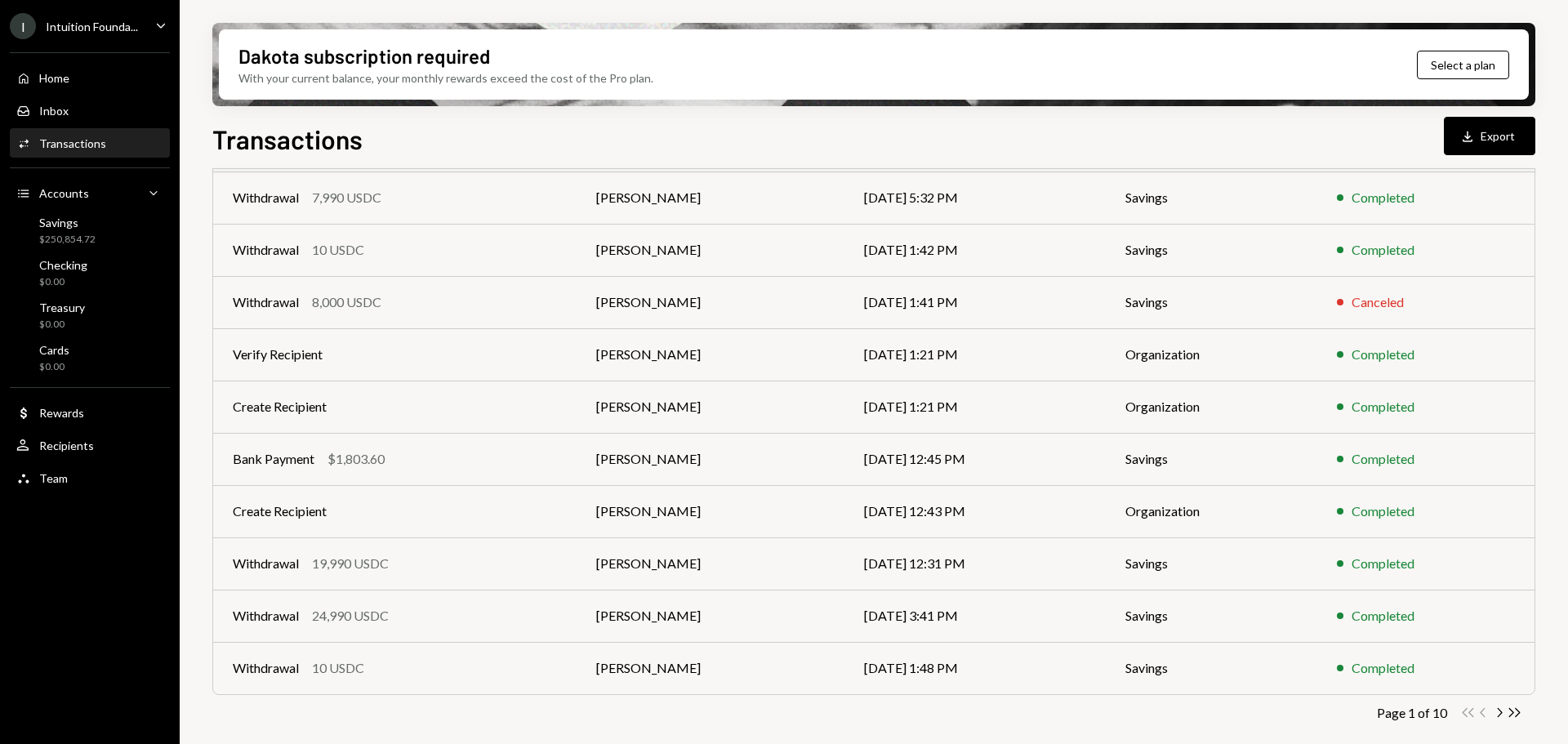
click at [1496, 712] on icon "Chevron Right" at bounding box center [1498, 712] width 15 height 15
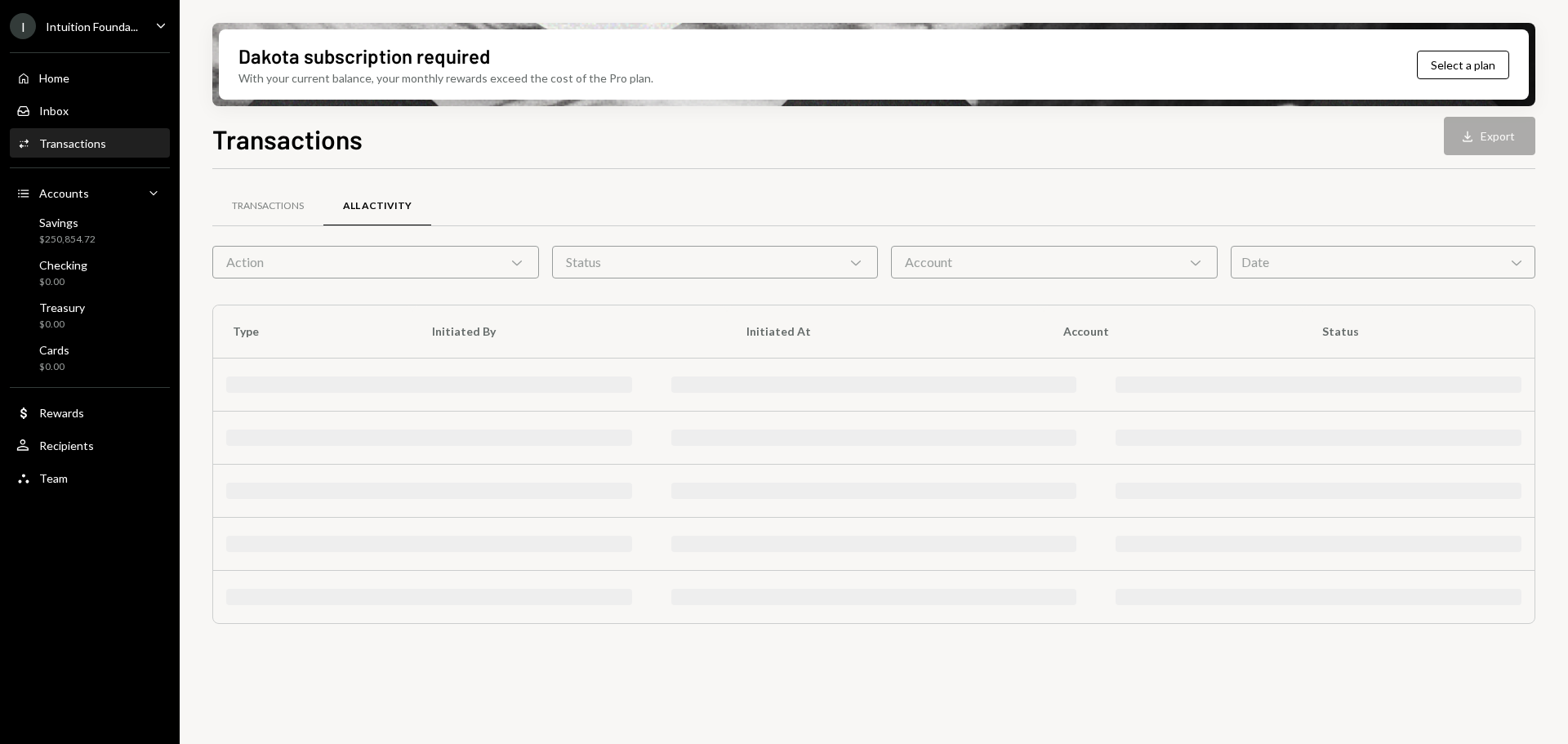
scroll to position [0, 0]
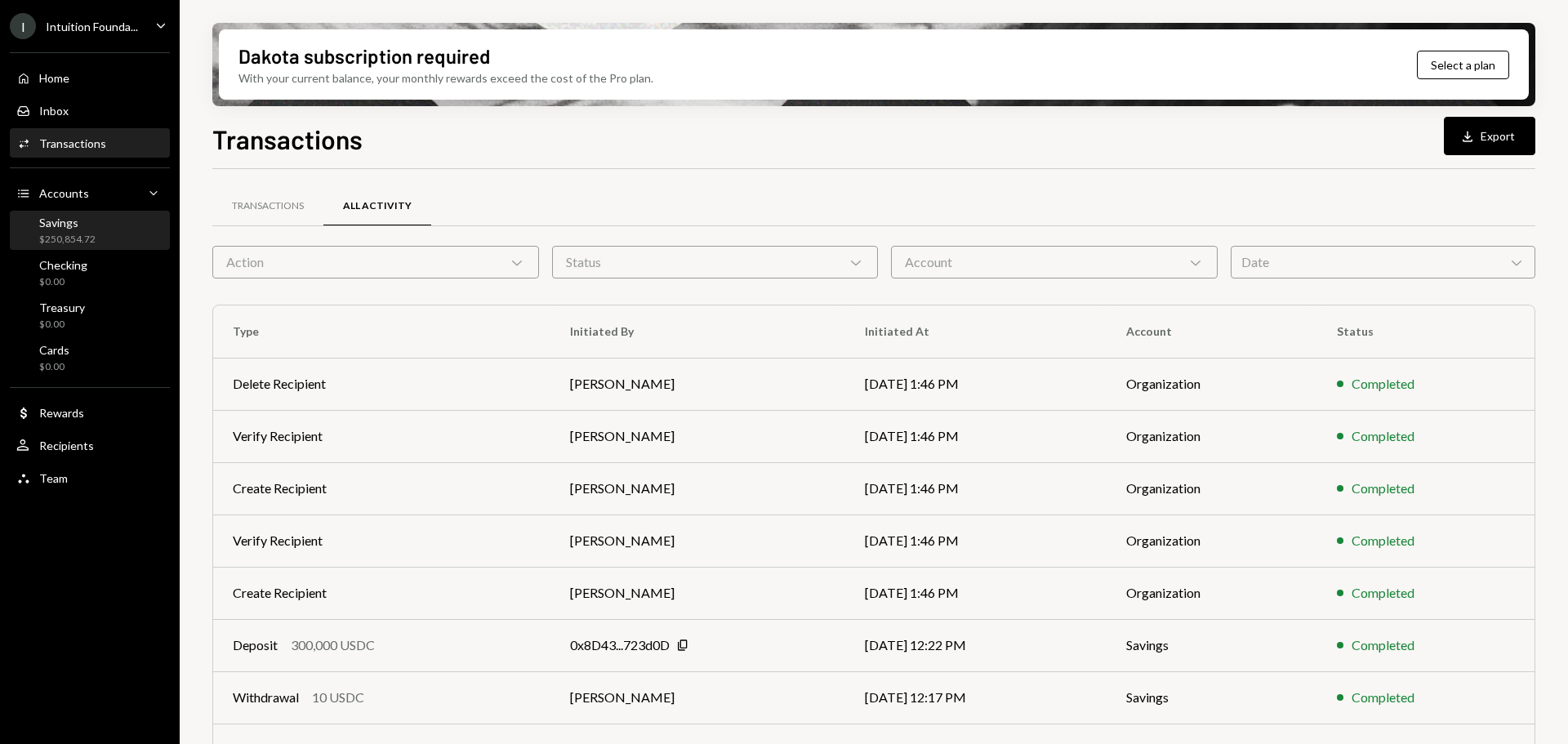
click at [61, 224] on div "Savings" at bounding box center [67, 222] width 56 height 14
